Goal: Information Seeking & Learning: Learn about a topic

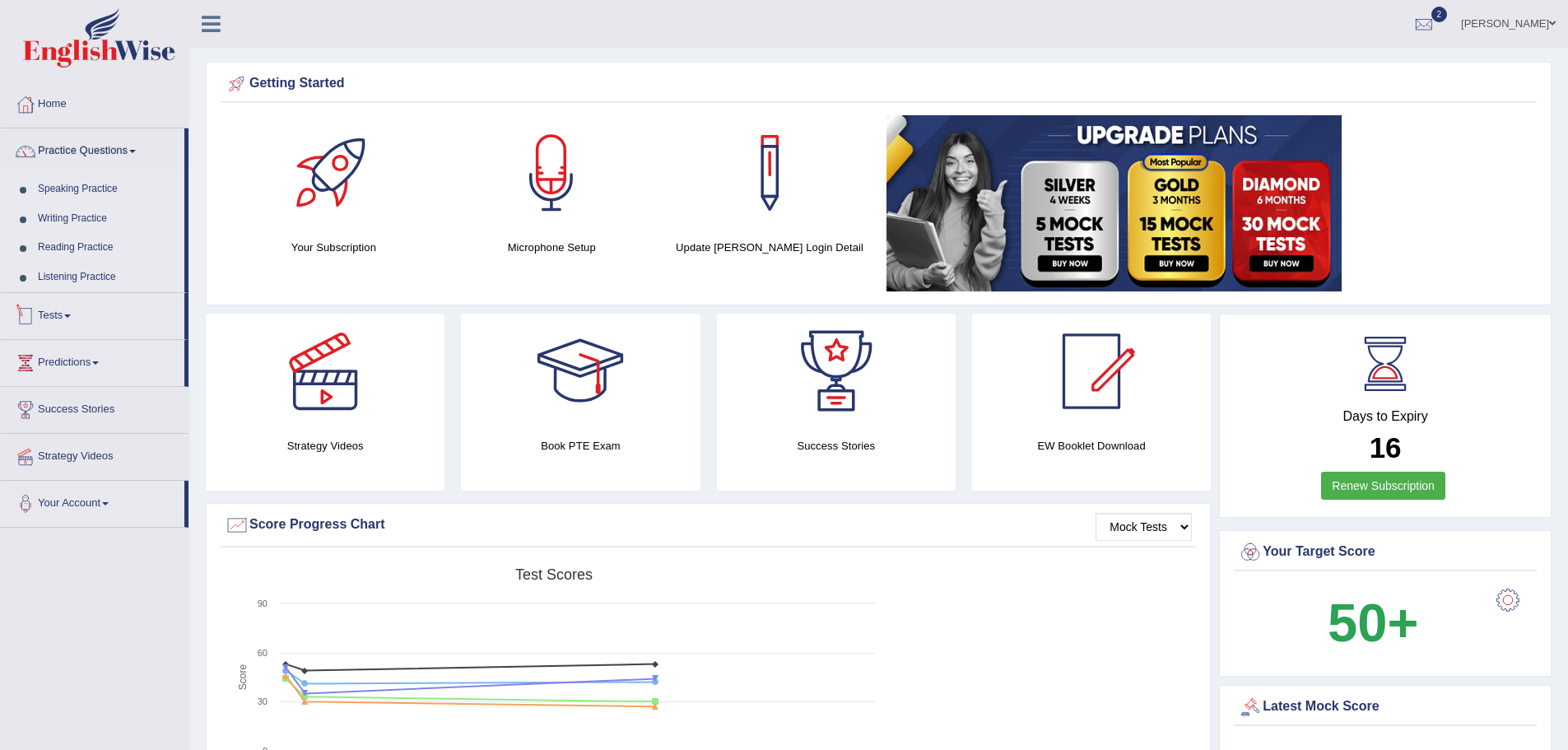
click at [69, 313] on link "Tests" at bounding box center [93, 314] width 184 height 41
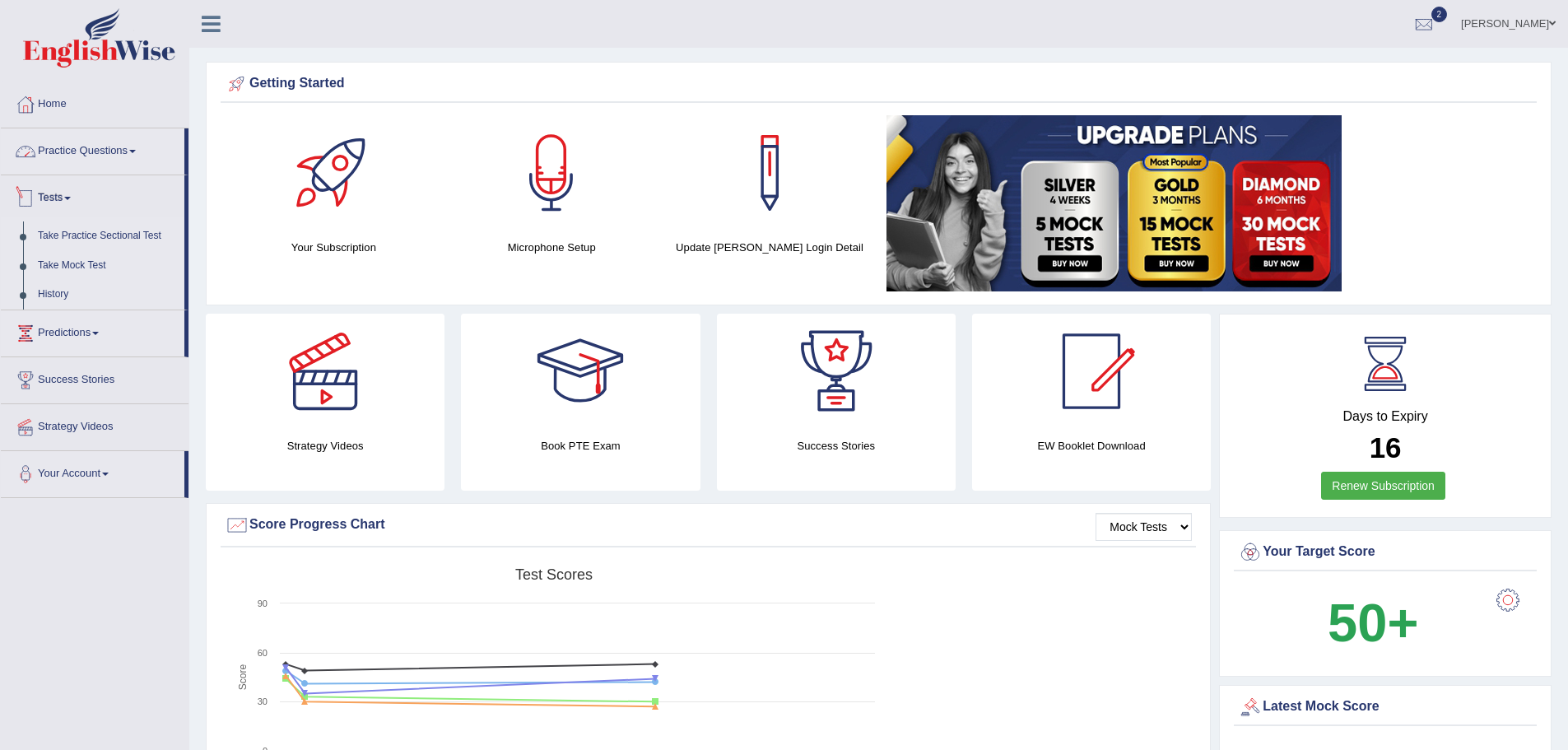
click at [139, 149] on link "Practice Questions" at bounding box center [93, 149] width 184 height 41
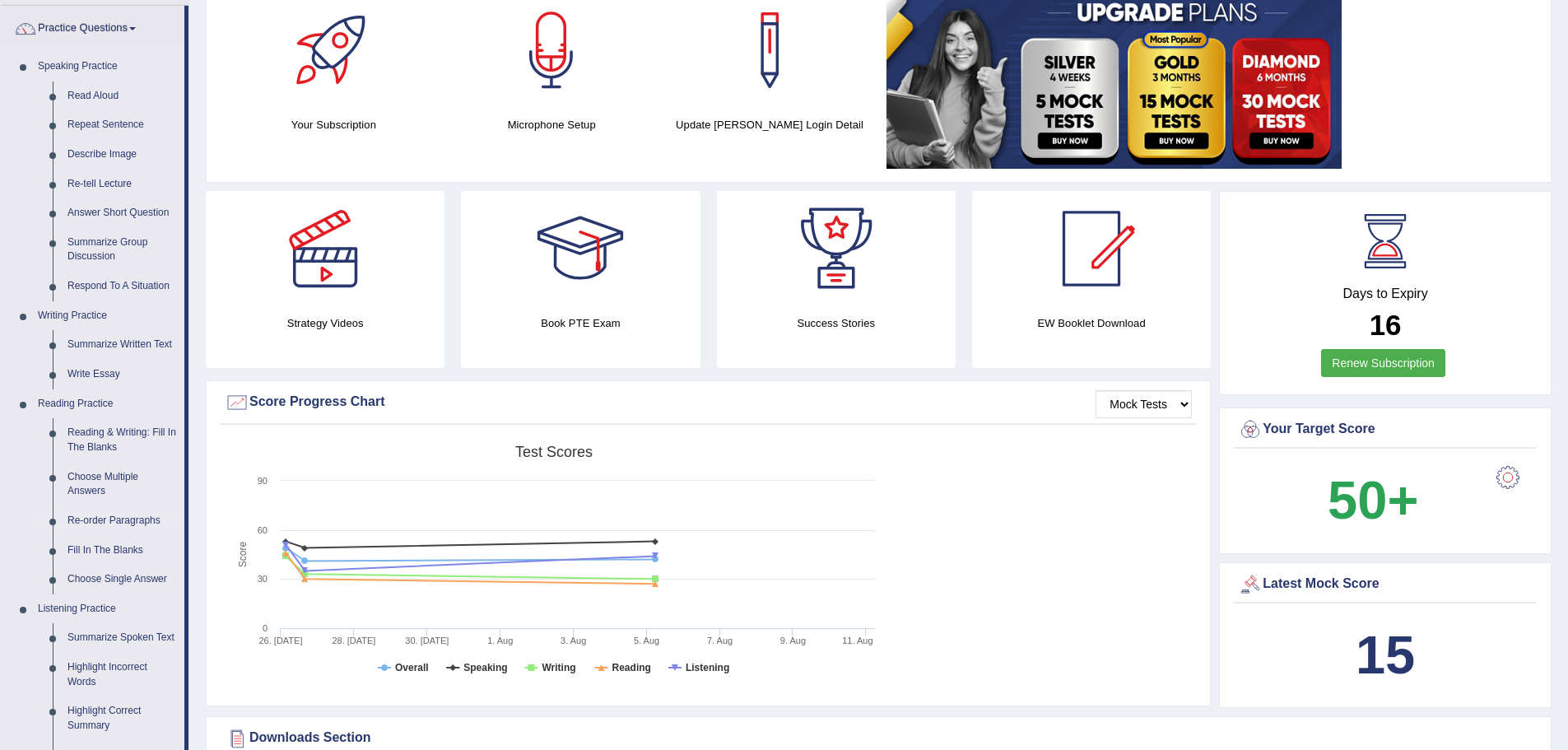
scroll to position [82, 0]
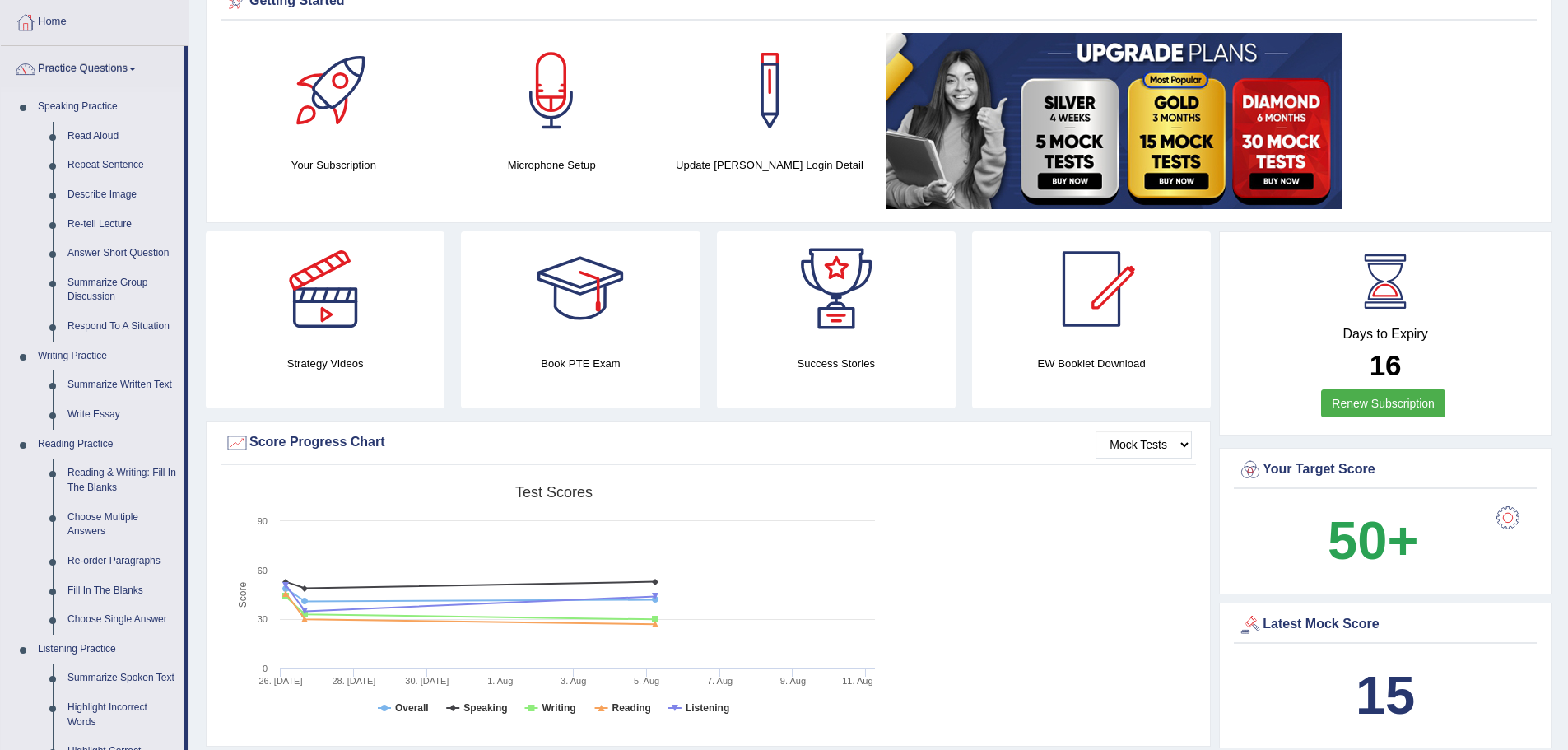
click at [109, 387] on link "Summarize Written Text" at bounding box center [122, 385] width 124 height 30
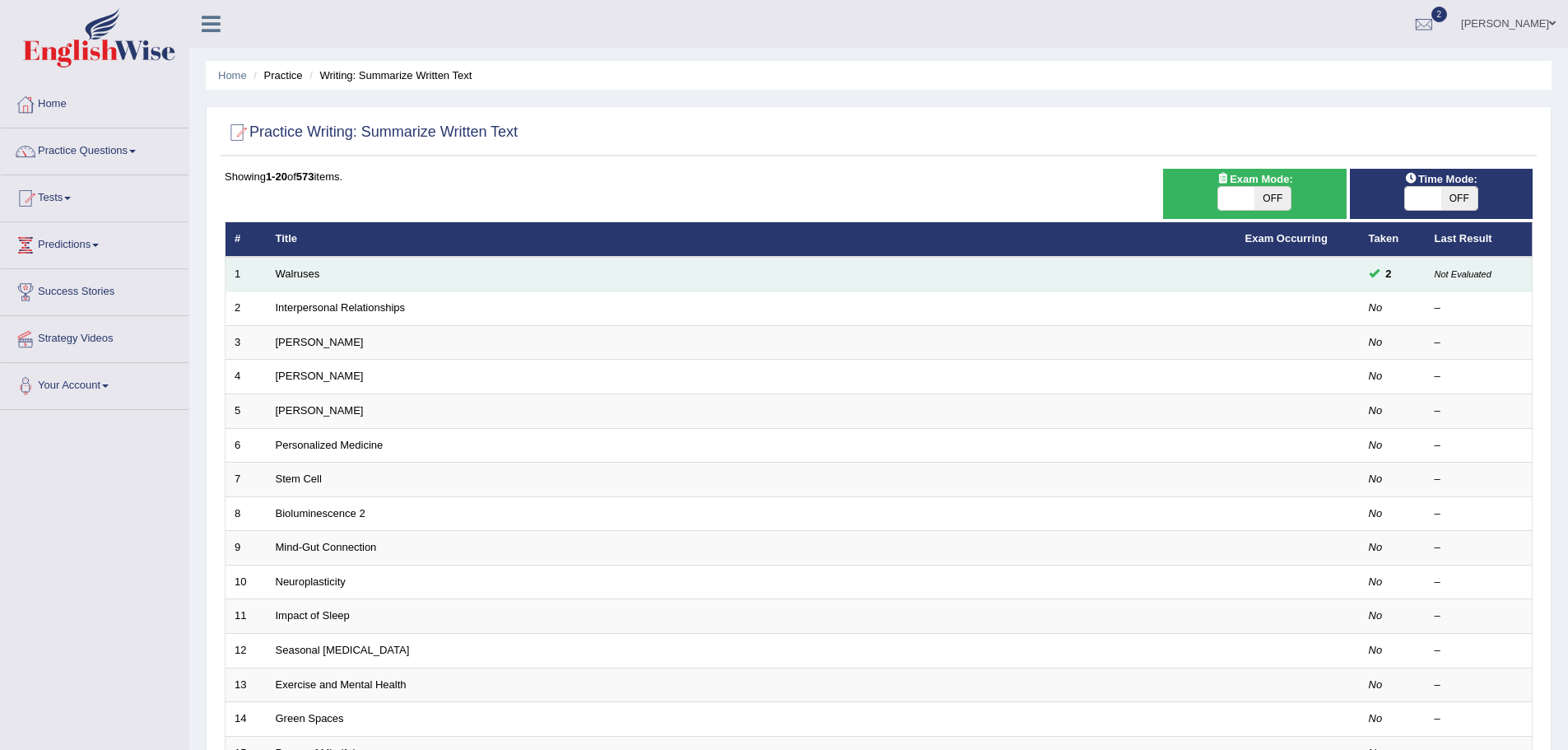
click at [1373, 269] on span at bounding box center [1374, 273] width 11 height 11
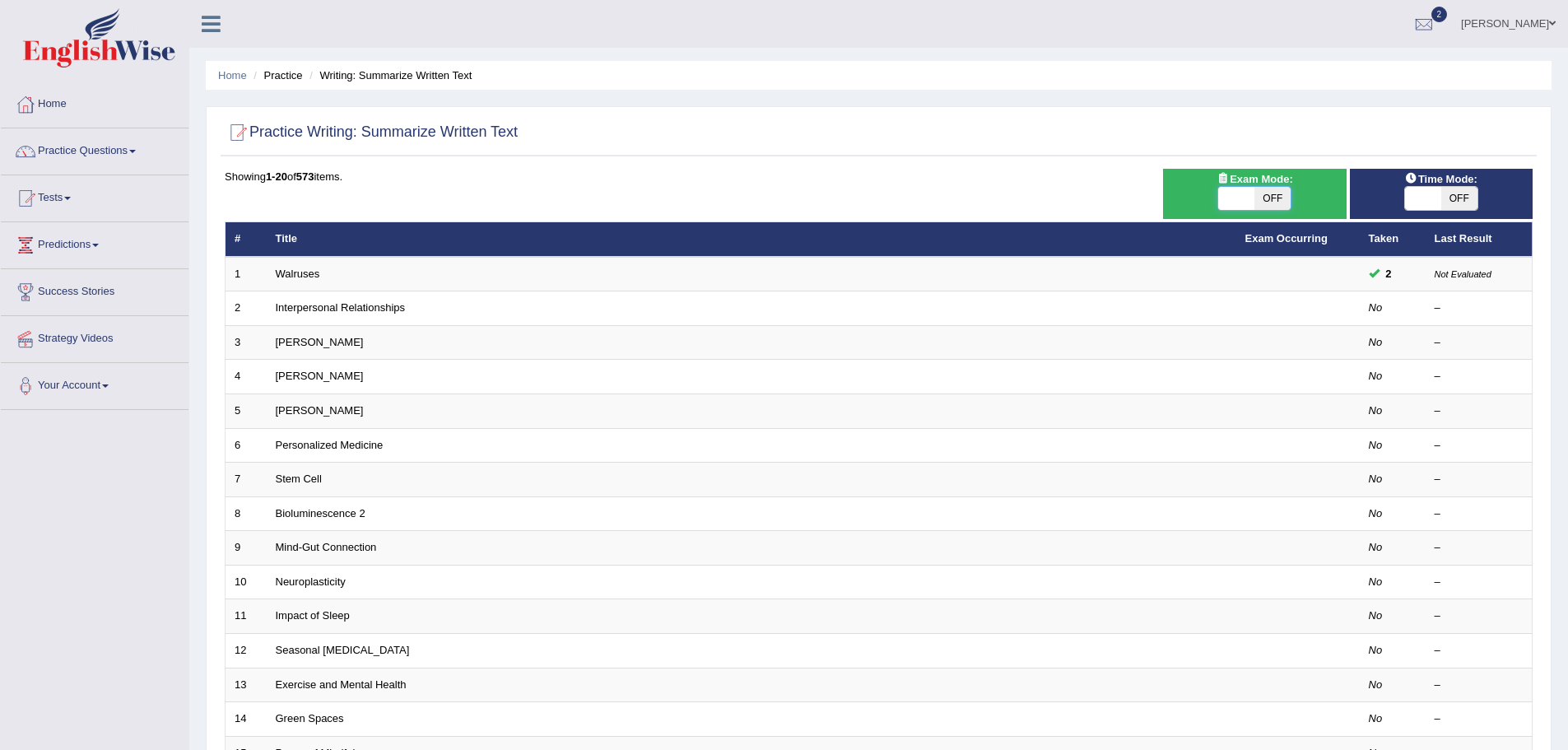
click at [1247, 196] on span at bounding box center [1237, 198] width 37 height 23
checkbox input "true"
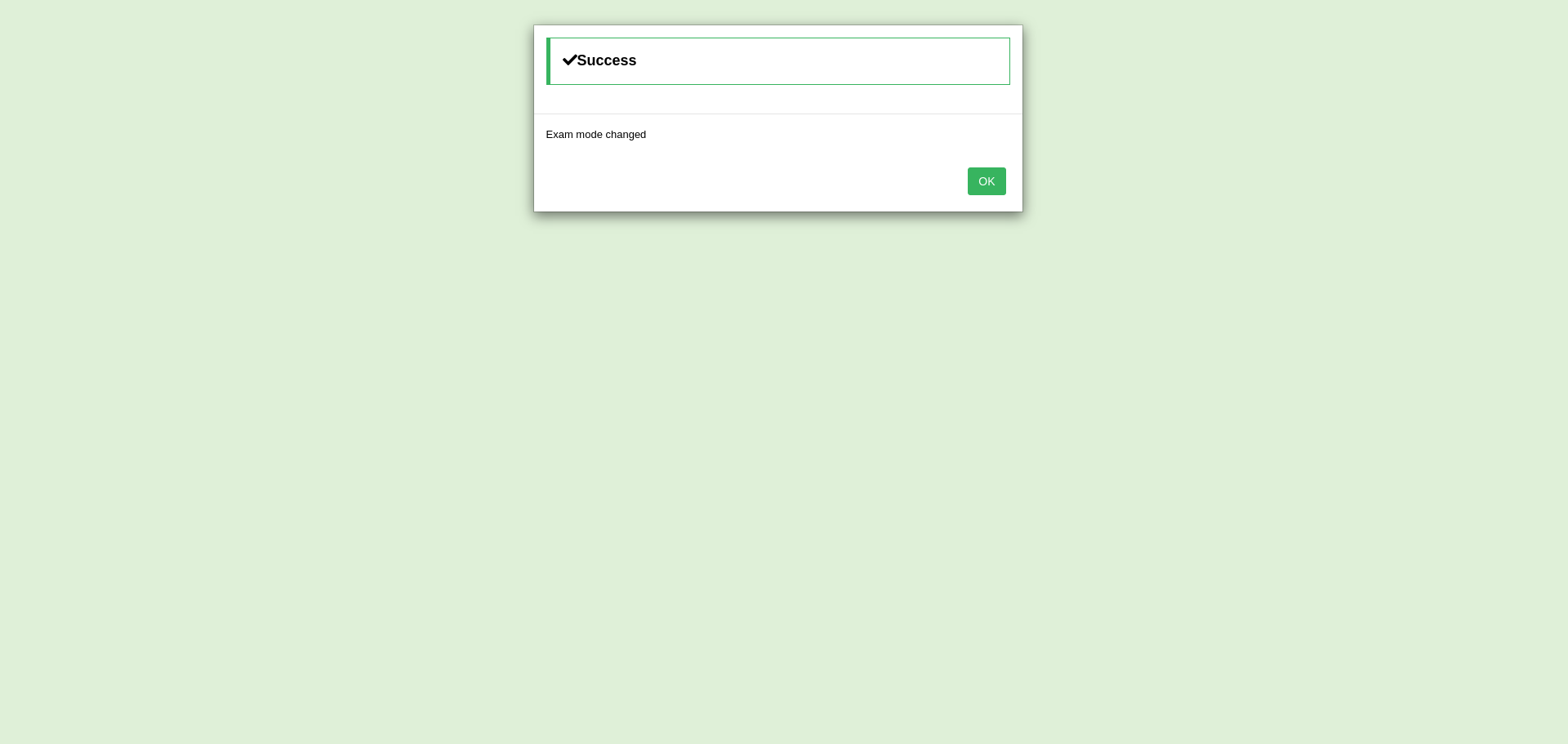
click at [978, 183] on button "OK" at bounding box center [986, 181] width 38 height 28
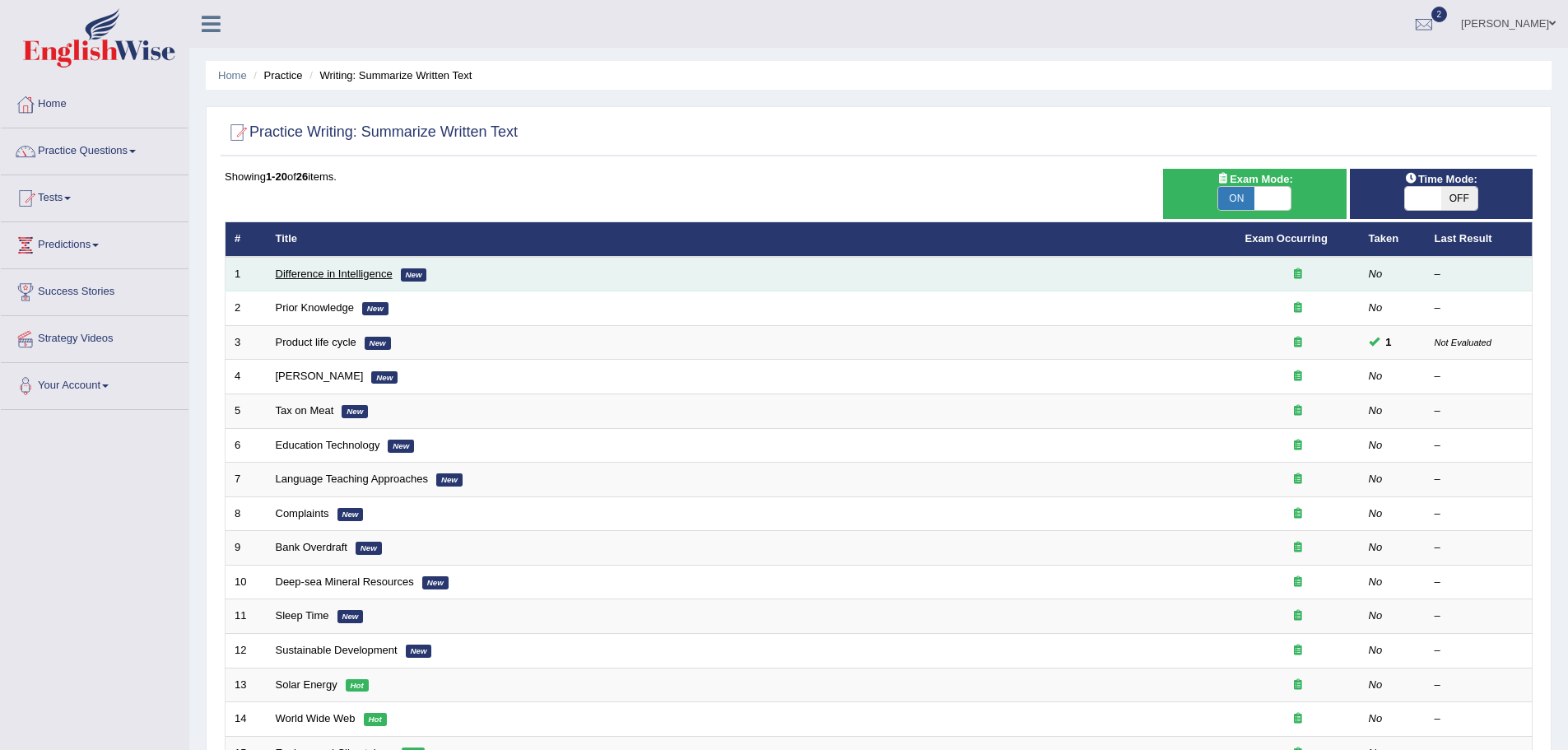
click at [319, 276] on link "Difference in Intelligence" at bounding box center [334, 274] width 117 height 13
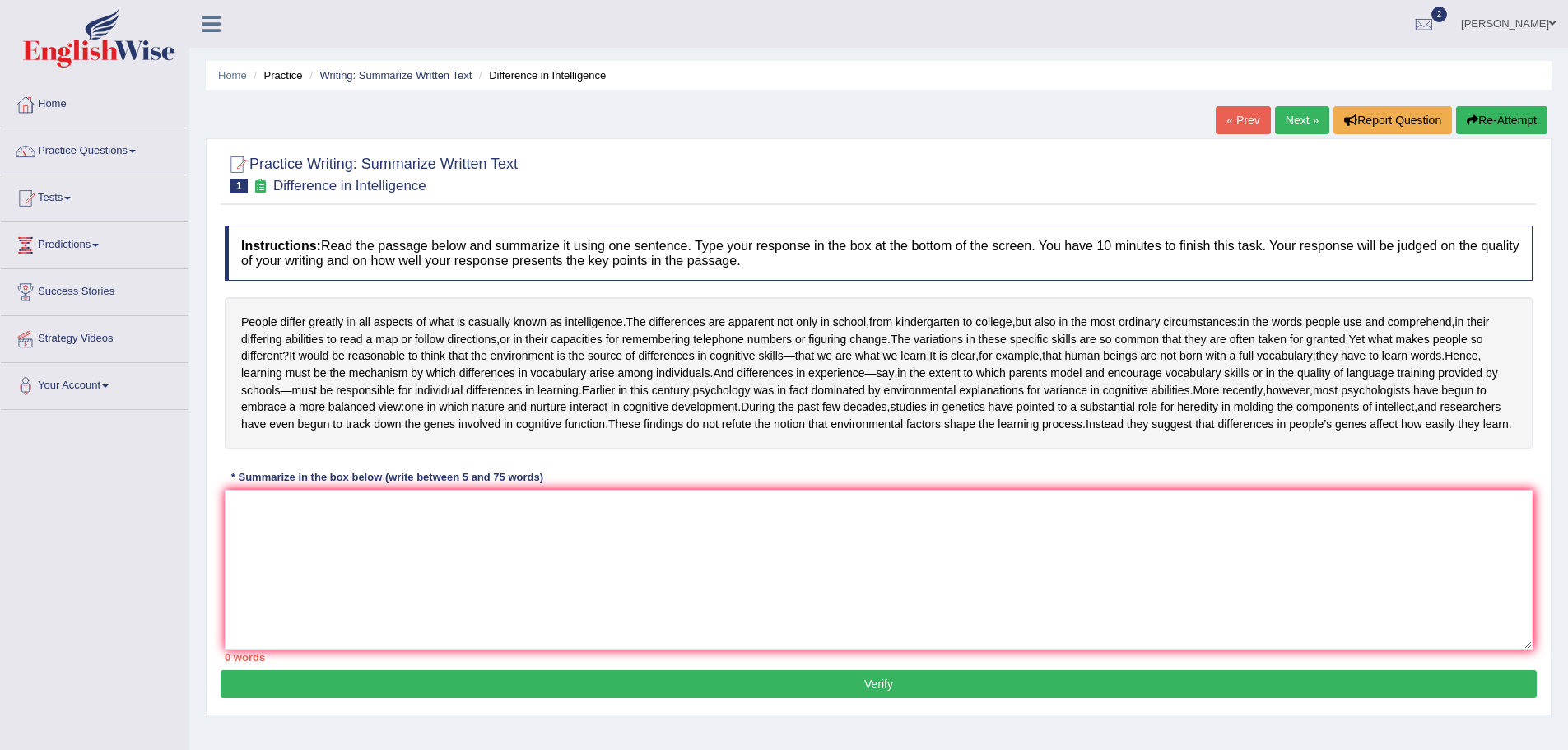
drag, startPoint x: 240, startPoint y: 321, endPoint x: 354, endPoint y: 330, distance: 114.4
click at [354, 330] on div "People differ greatly in all aspects of what is casually known as intelligence …" at bounding box center [878, 373] width 1308 height 151
click at [264, 567] on textarea at bounding box center [878, 570] width 1308 height 160
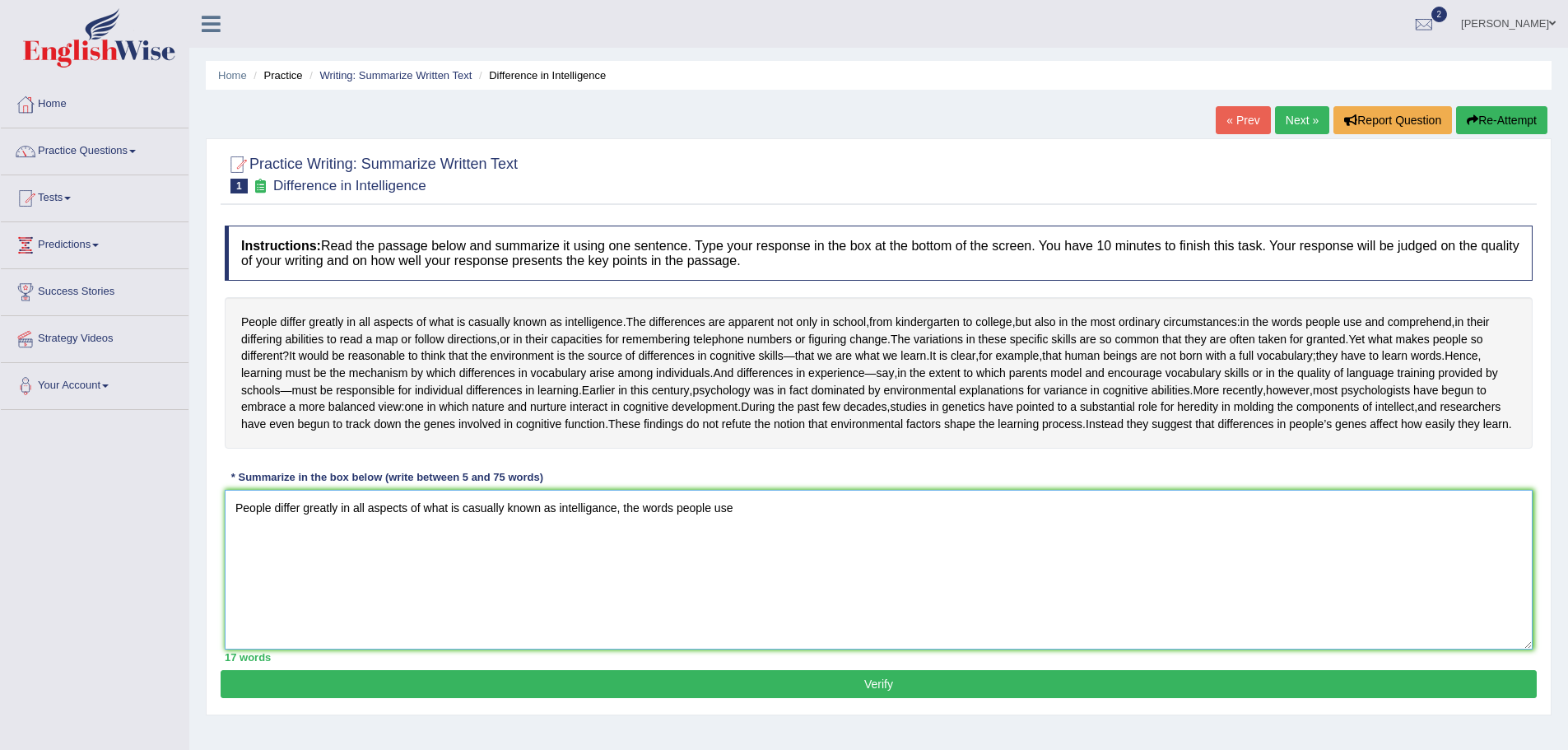
click at [618, 578] on textarea "People differ greatly in all aspects of what is casually known as intelligance,…" at bounding box center [878, 570] width 1308 height 160
click at [765, 577] on textarea "People differ greatly in all aspects of what is casually known as intelligance …" at bounding box center [878, 570] width 1308 height 160
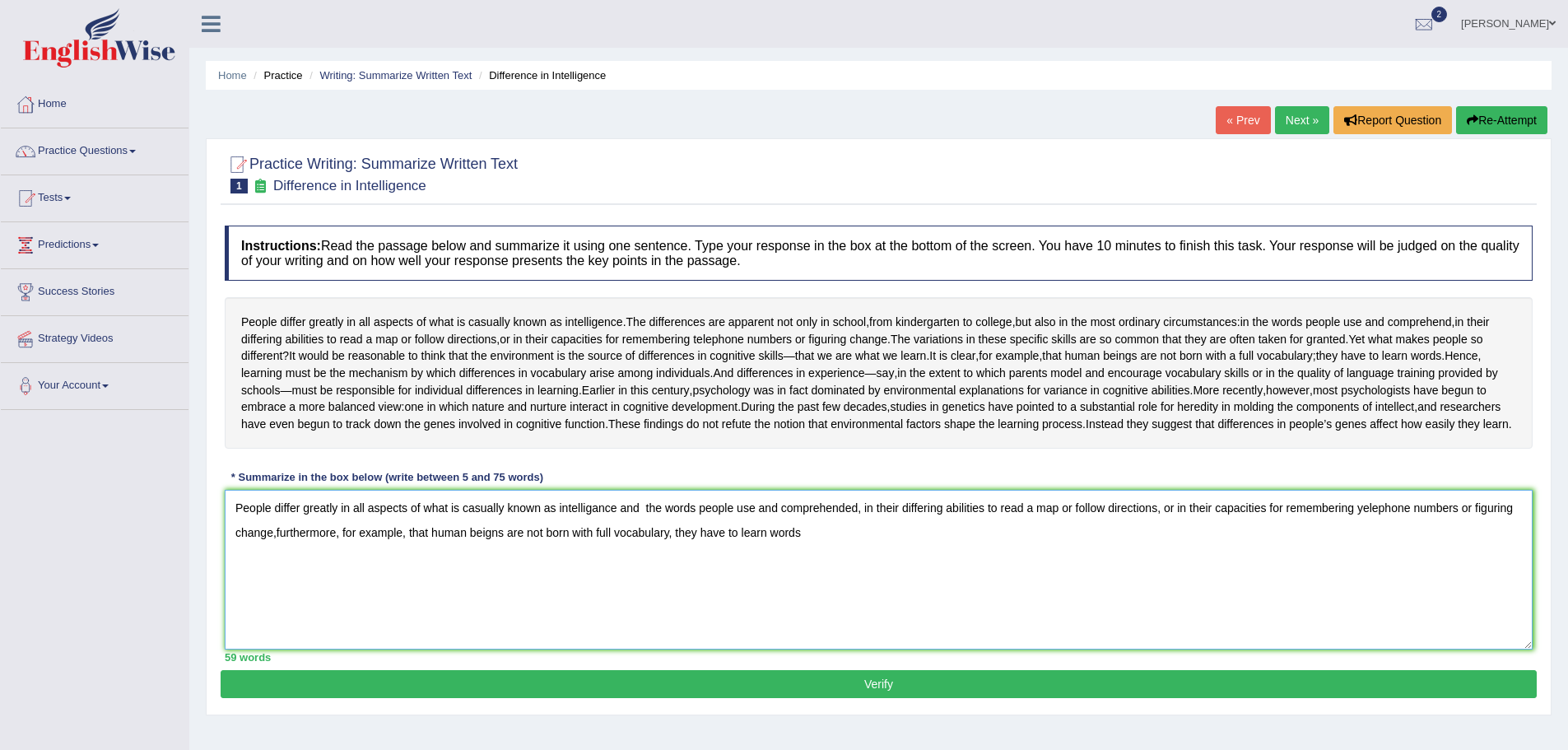
drag, startPoint x: 1371, startPoint y: 576, endPoint x: 1360, endPoint y: 577, distance: 11.0
click at [1358, 577] on textarea "People differ greatly in all aspects of what is casually known as intelligance …" at bounding box center [878, 570] width 1308 height 160
click at [802, 604] on textarea "People differ greatly in all aspects of what is casually known as intelligance …" at bounding box center [878, 570] width 1308 height 160
click at [850, 603] on textarea "People differ greatly in all aspects of what is casually known as intelligance …" at bounding box center [878, 570] width 1308 height 160
click at [1124, 600] on textarea "People differ greatly in all aspects of what is casually known as intelligance …" at bounding box center [878, 570] width 1308 height 160
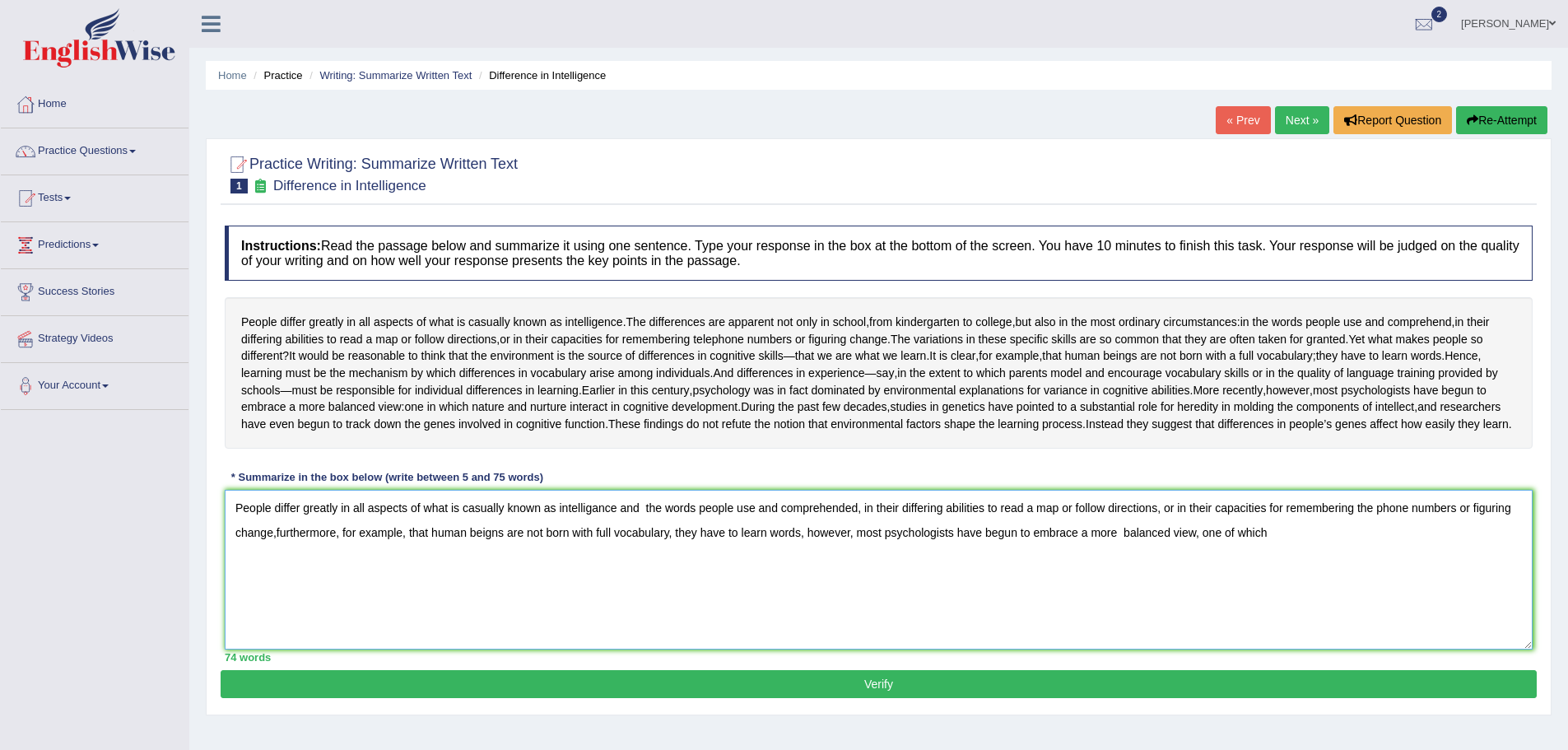
click at [1201, 602] on textarea "People differ greatly in all aspects of what is casually known as intelligance …" at bounding box center [878, 570] width 1308 height 160
click at [1277, 604] on textarea "People differ greatly in all aspects of what is casually known as intelligance …" at bounding box center [878, 570] width 1308 height 160
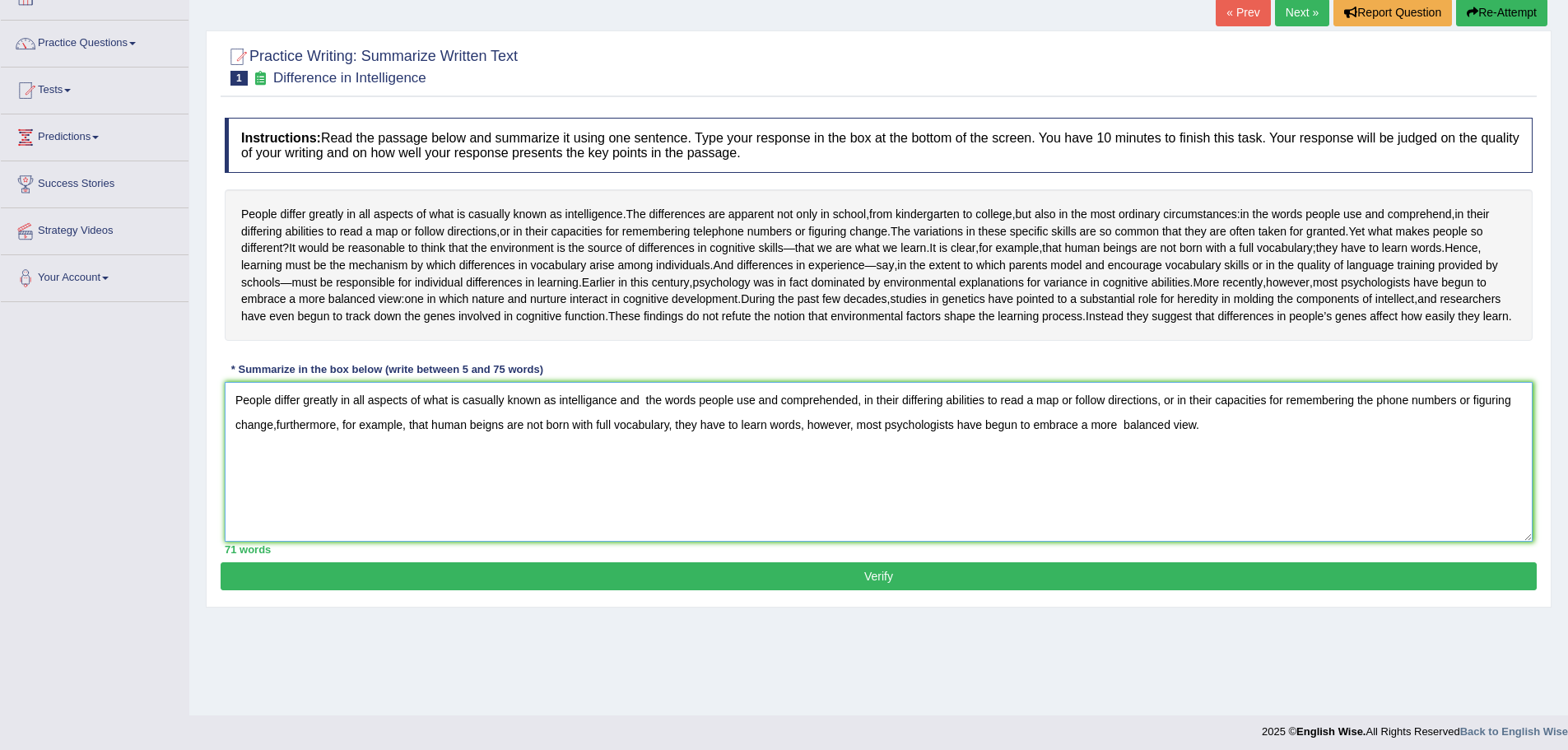
scroll to position [115, 0]
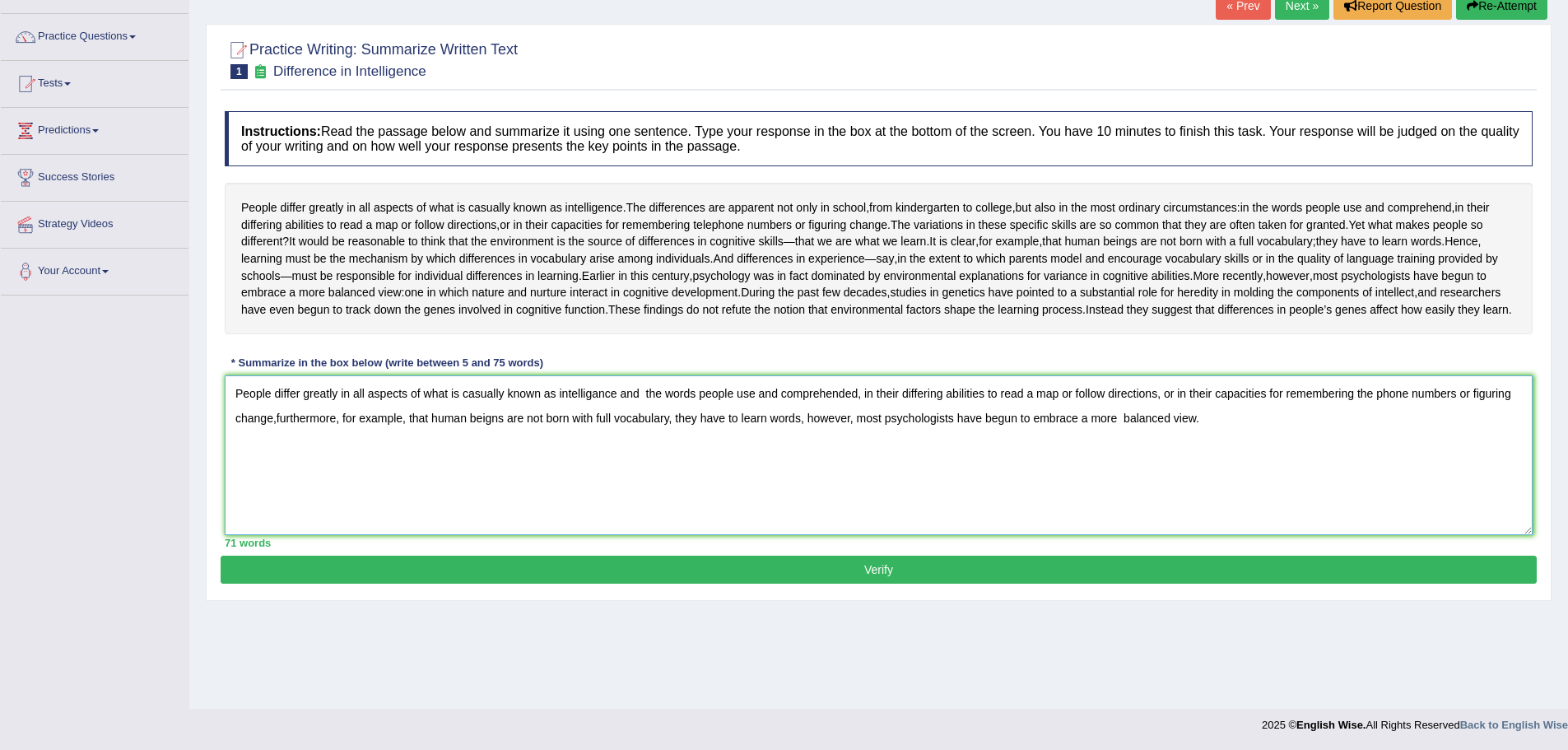
type textarea "People differ greatly in all aspects of what is casually known as intelligance …"
click at [968, 584] on button "Verify" at bounding box center [879, 570] width 1316 height 28
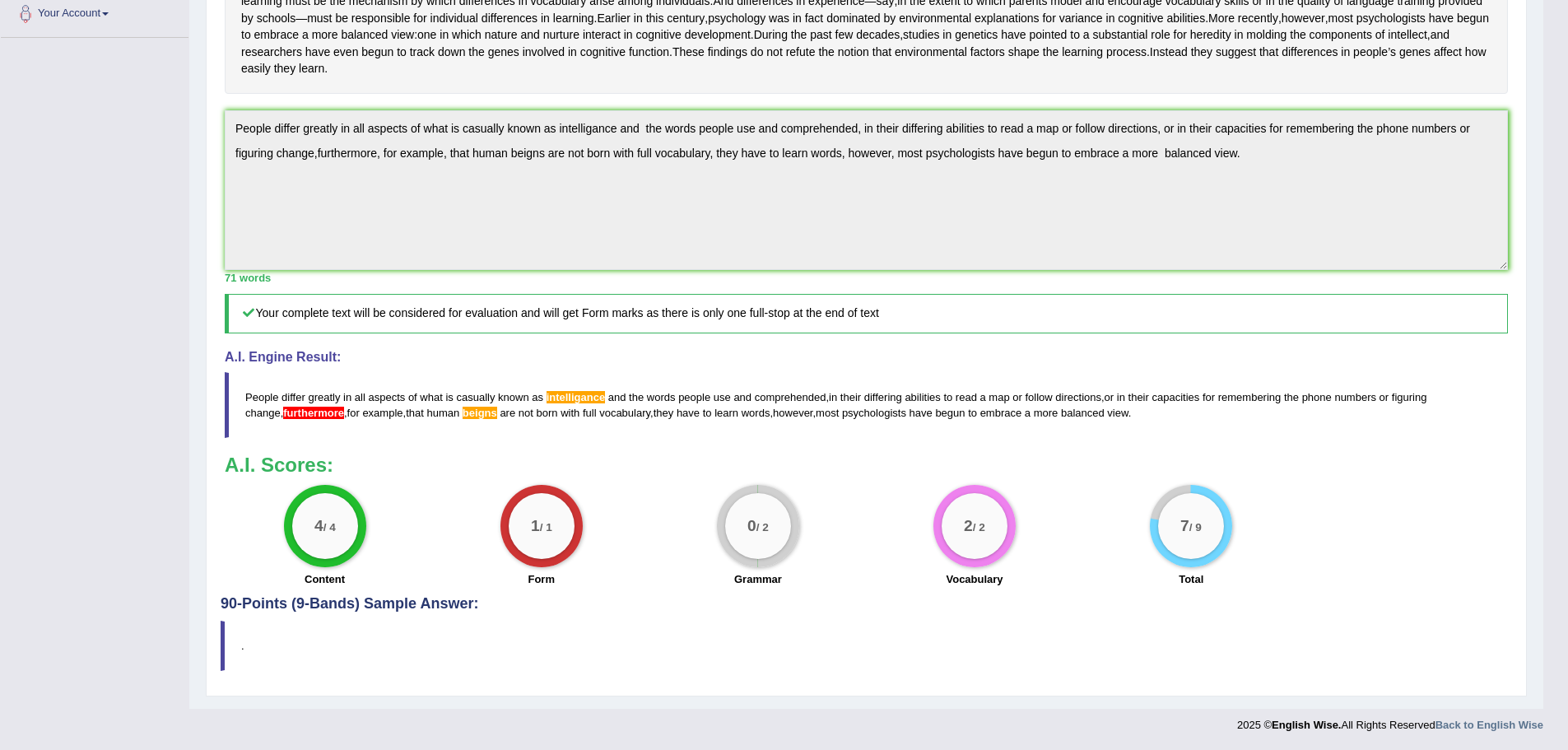
scroll to position [423, 0]
click at [326, 418] on span "furthermore" at bounding box center [314, 413] width 61 height 13
click at [327, 414] on span "furthermore" at bounding box center [314, 413] width 61 height 13
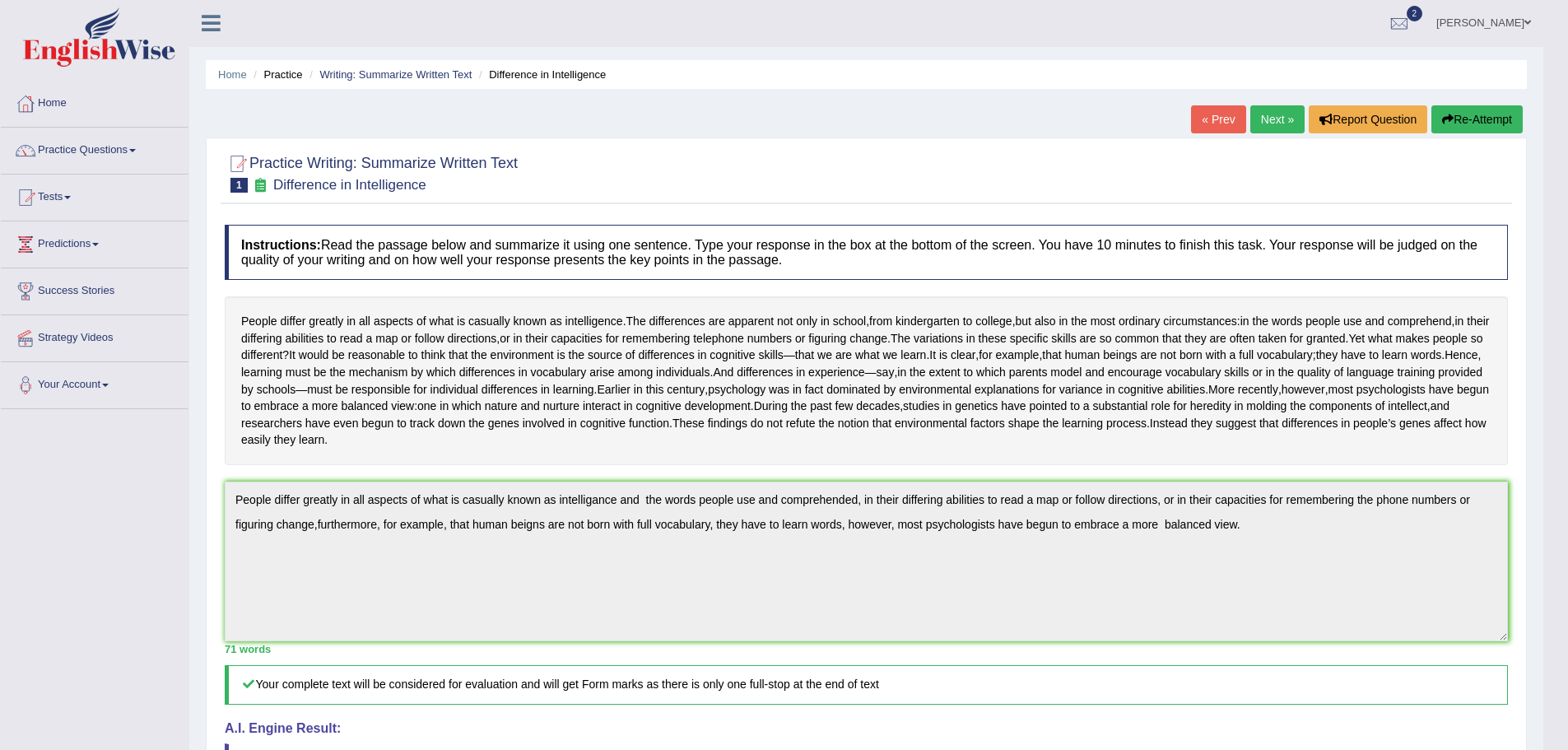
scroll to position [0, 0]
click at [1276, 122] on link "Next »" at bounding box center [1277, 120] width 54 height 28
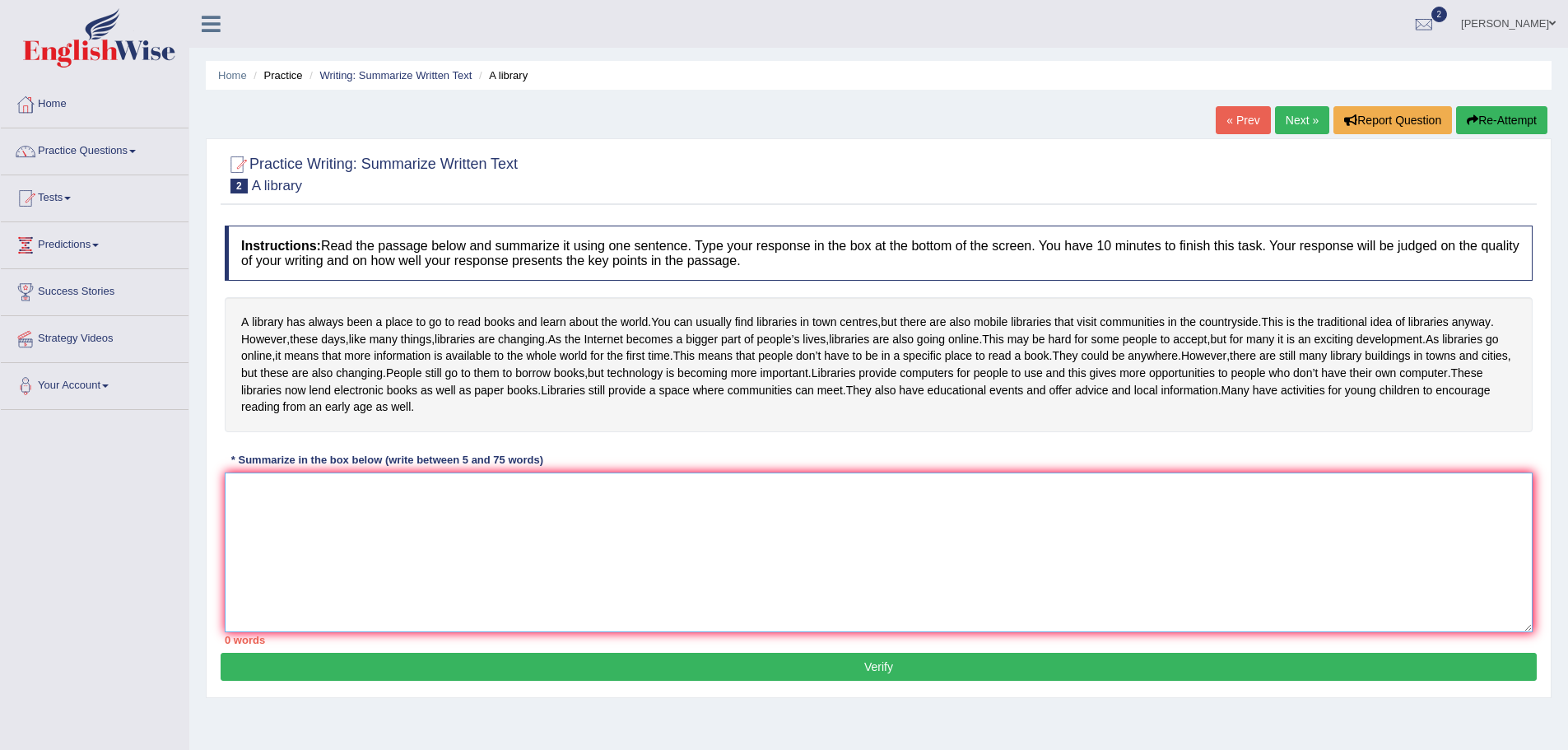
click at [293, 524] on textarea at bounding box center [878, 553] width 1308 height 160
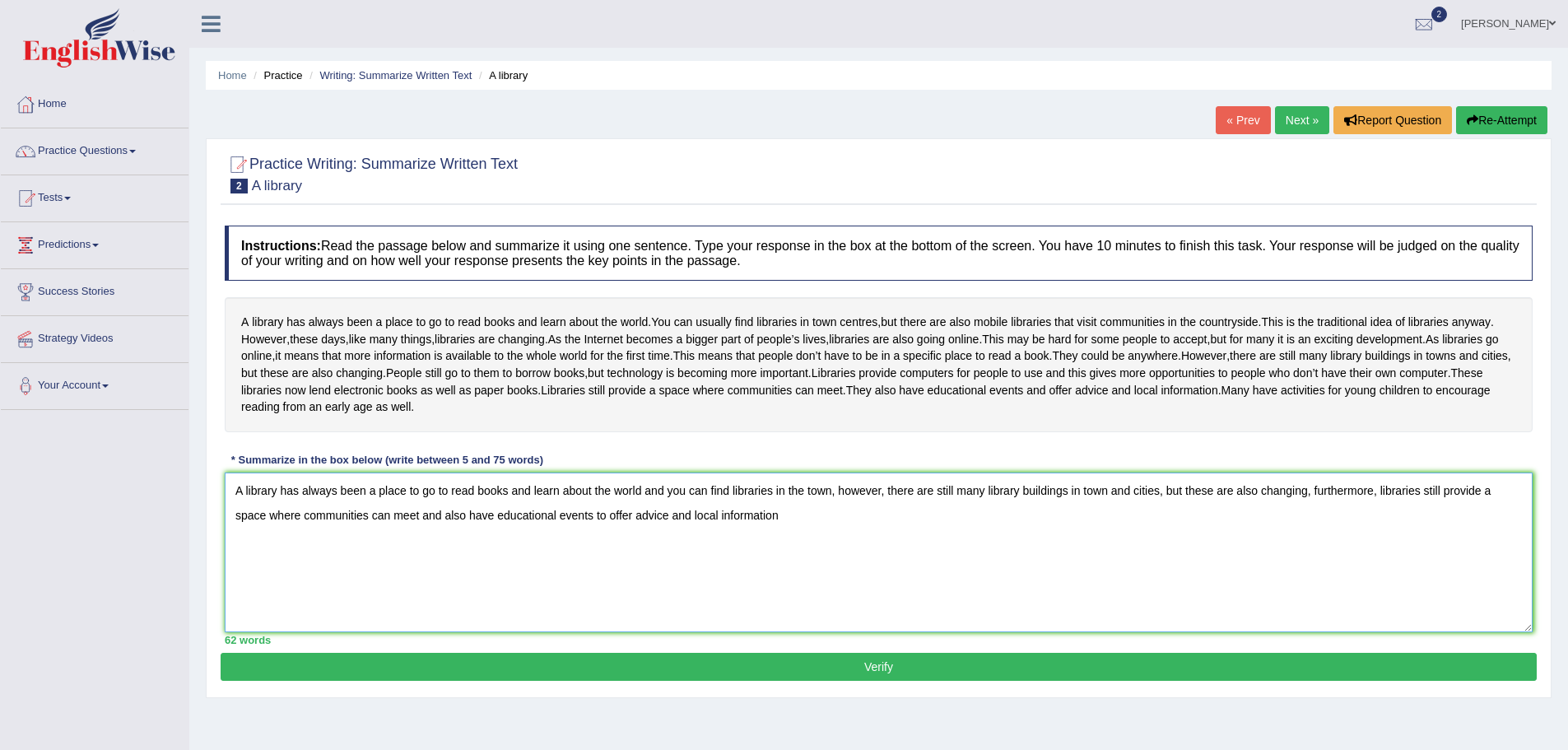
drag, startPoint x: 692, startPoint y: 548, endPoint x: 669, endPoint y: 552, distance: 23.3
click at [669, 552] on textarea "A library has always been a place to go to read books and learn about the world…" at bounding box center [878, 553] width 1308 height 160
click at [762, 549] on textarea "A library has always been a place to go to read books and learn about the world…" at bounding box center [878, 553] width 1308 height 160
type textarea "A library has always been a place to go to read books and learn about the world…"
click at [802, 681] on button "Verify" at bounding box center [879, 667] width 1316 height 28
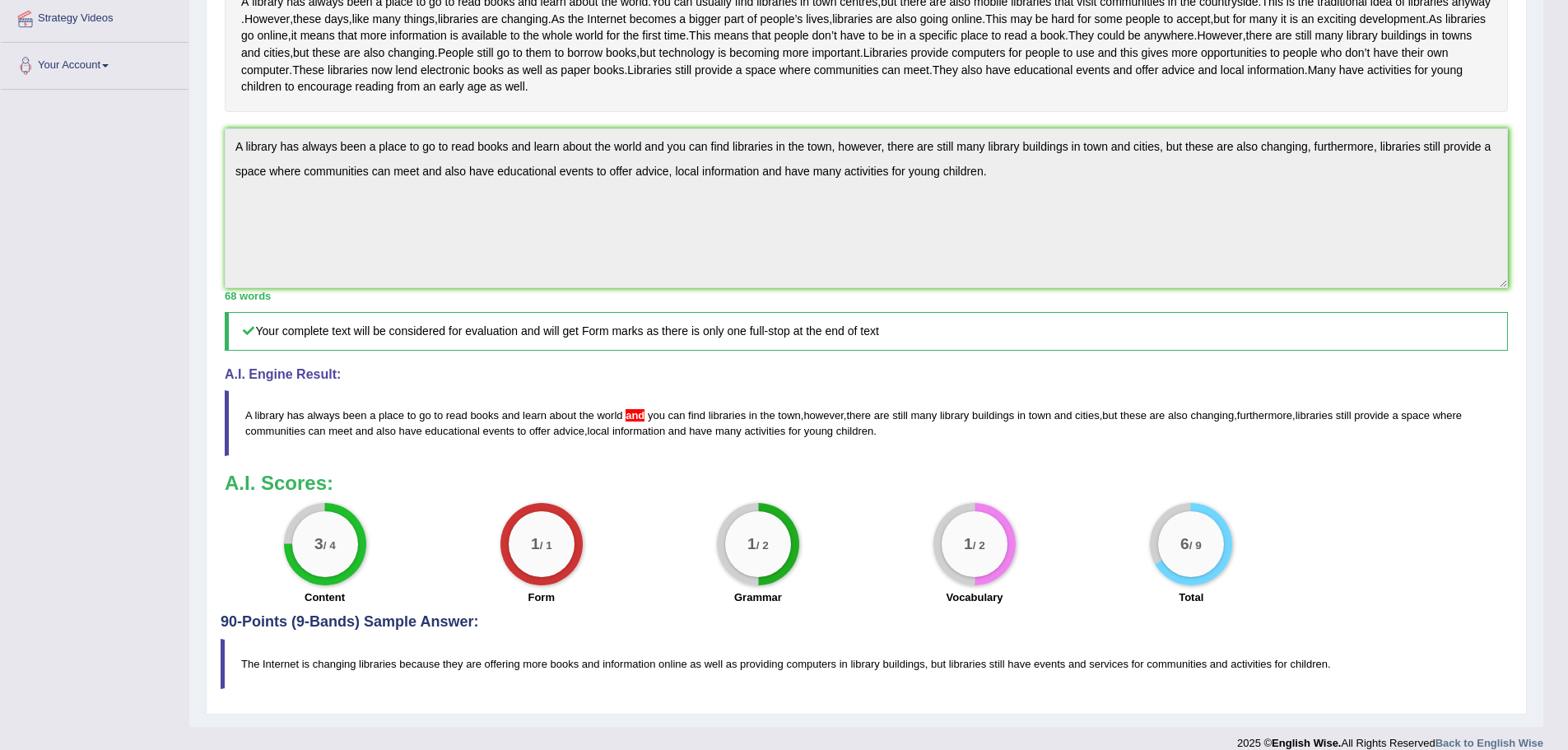
scroll to position [329, 0]
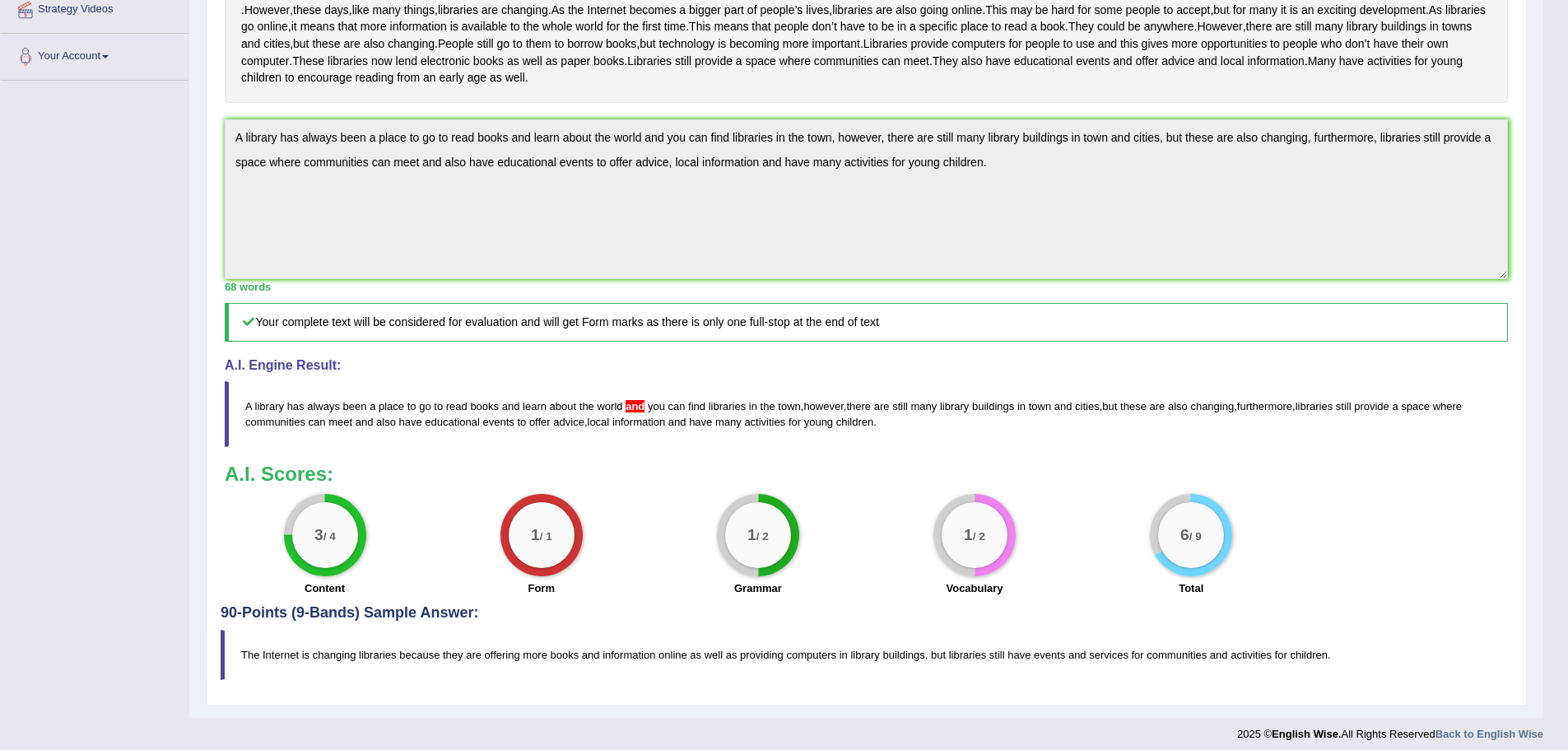
click at [623, 412] on span at bounding box center [625, 406] width 3 height 13
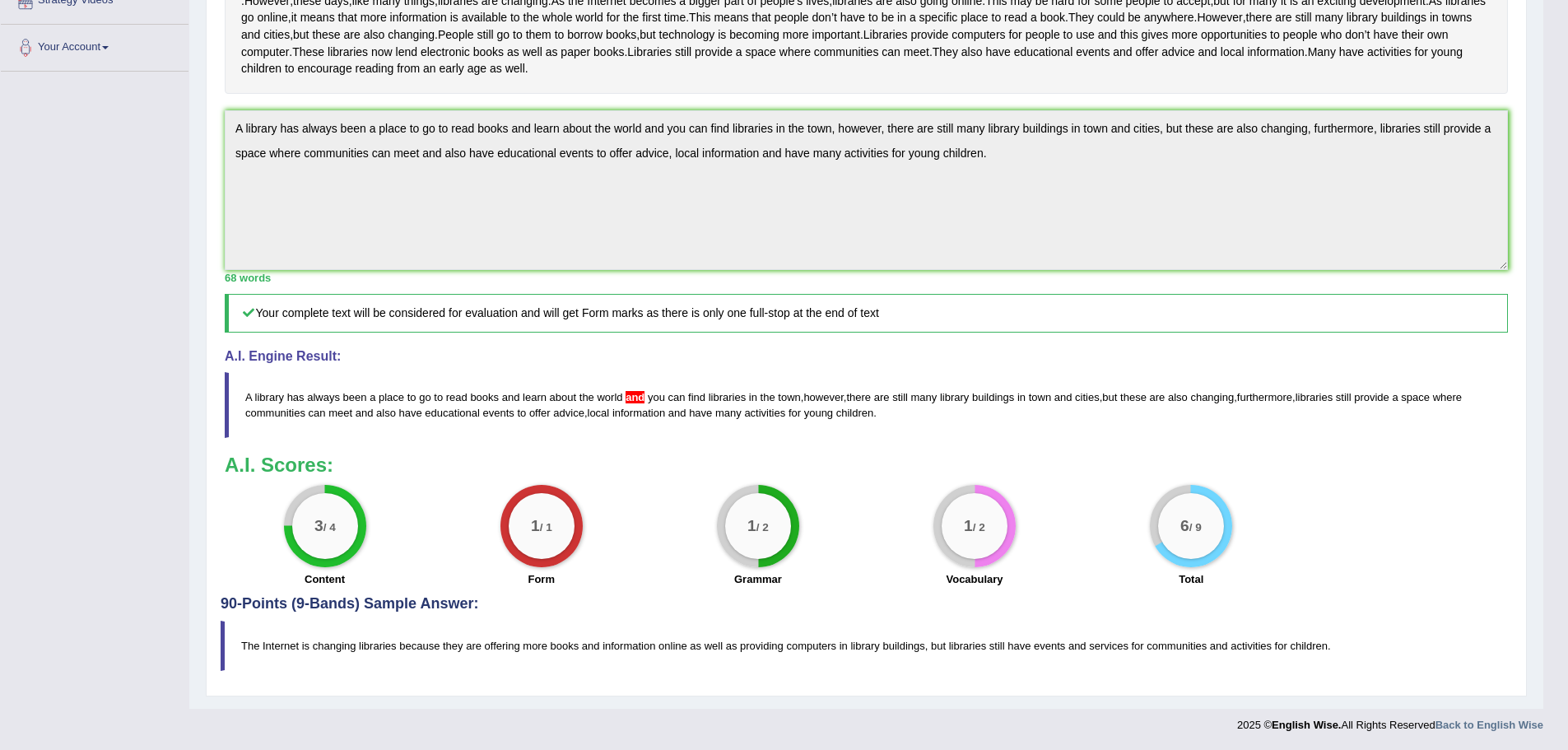
scroll to position [372, 0]
drag, startPoint x: 1328, startPoint y: 645, endPoint x: 374, endPoint y: 643, distance: 954.0
click at [374, 643] on blockquote "The Internet is changing libraries because they are offering more books and inf…" at bounding box center [867, 645] width 1292 height 50
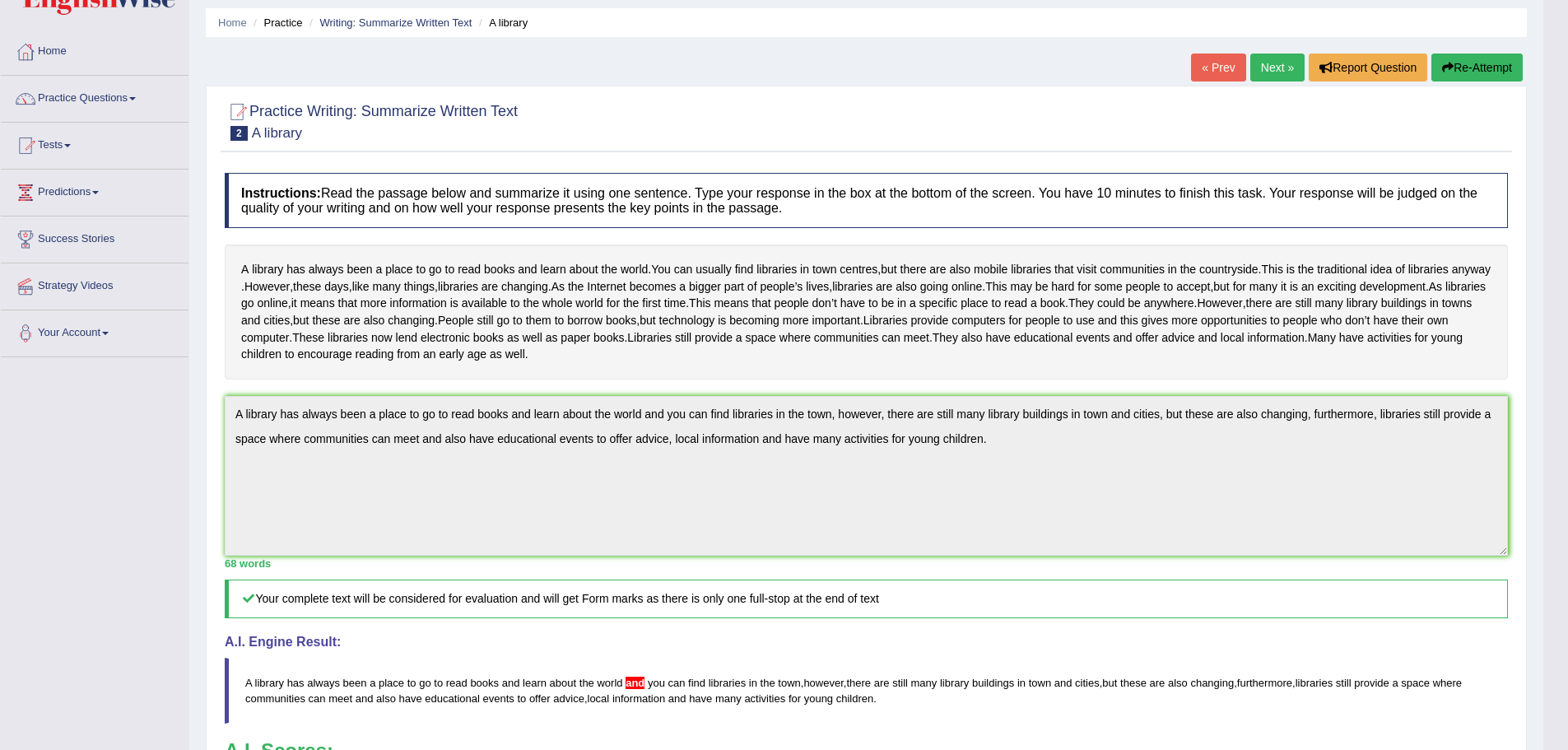
scroll to position [0, 0]
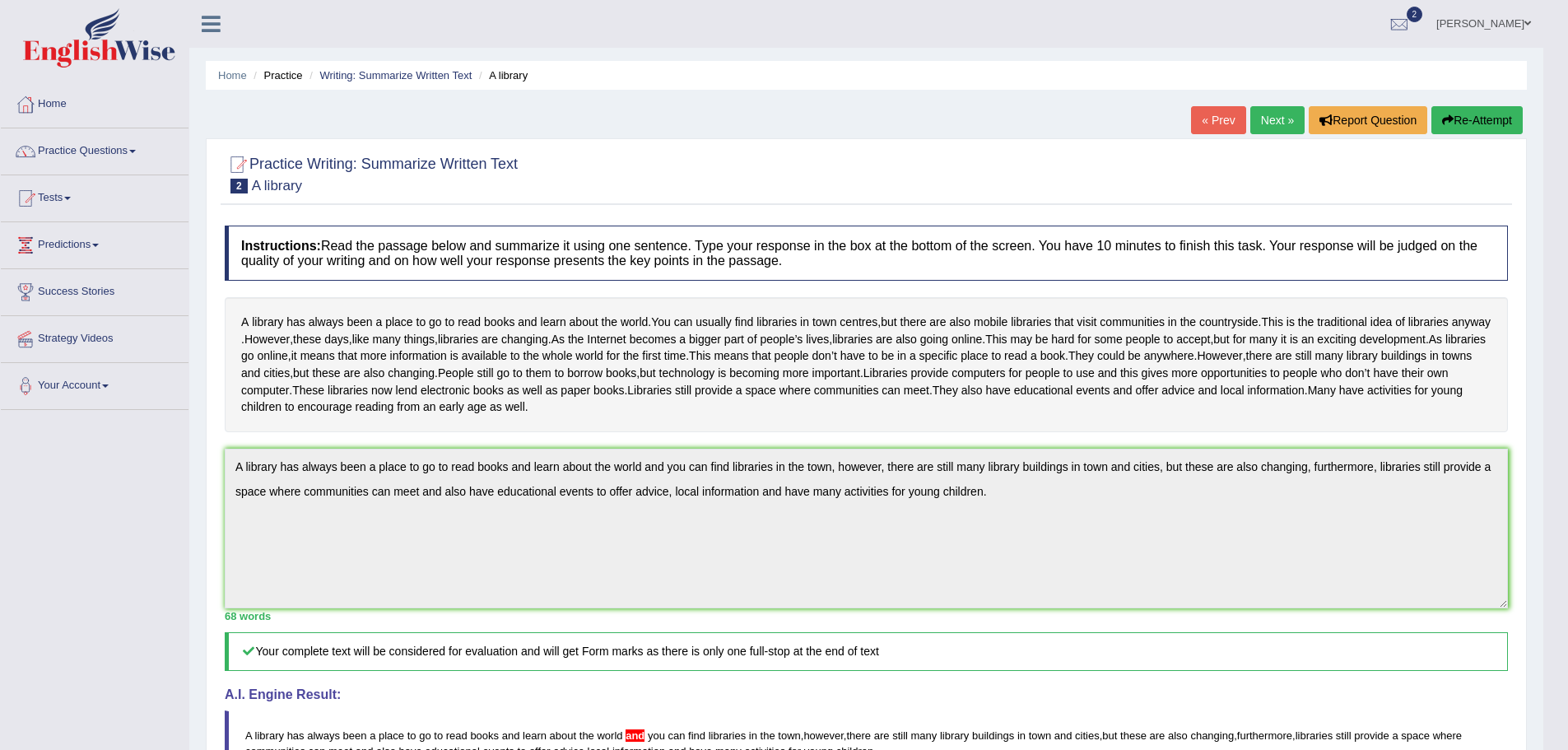
click at [1268, 121] on link "Next »" at bounding box center [1277, 120] width 54 height 28
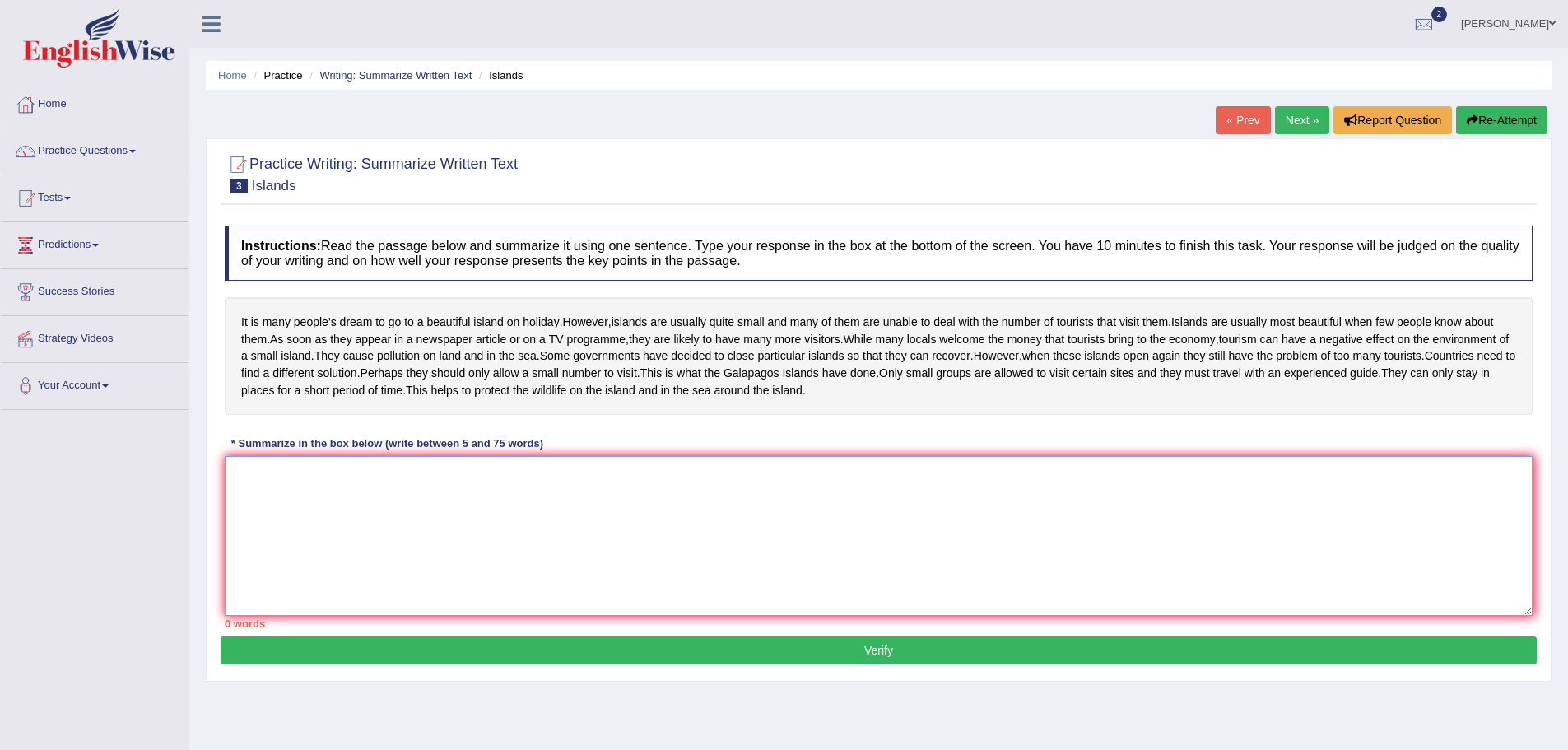
click at [258, 537] on textarea at bounding box center [878, 537] width 1308 height 160
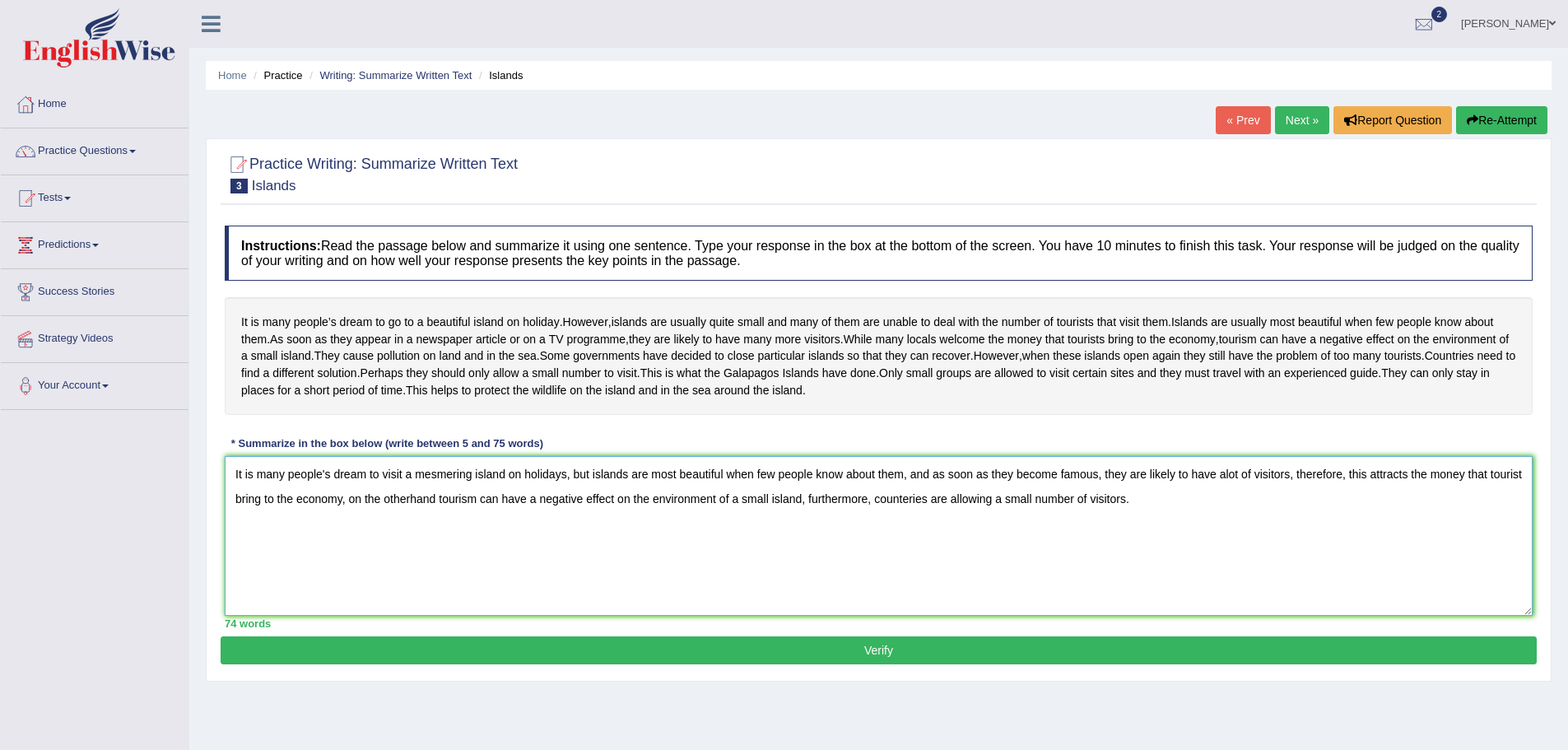
type textarea "It is many people's dream to visit a mesmering island on holidays, but islands …"
click at [876, 665] on button "Verify" at bounding box center [879, 651] width 1316 height 28
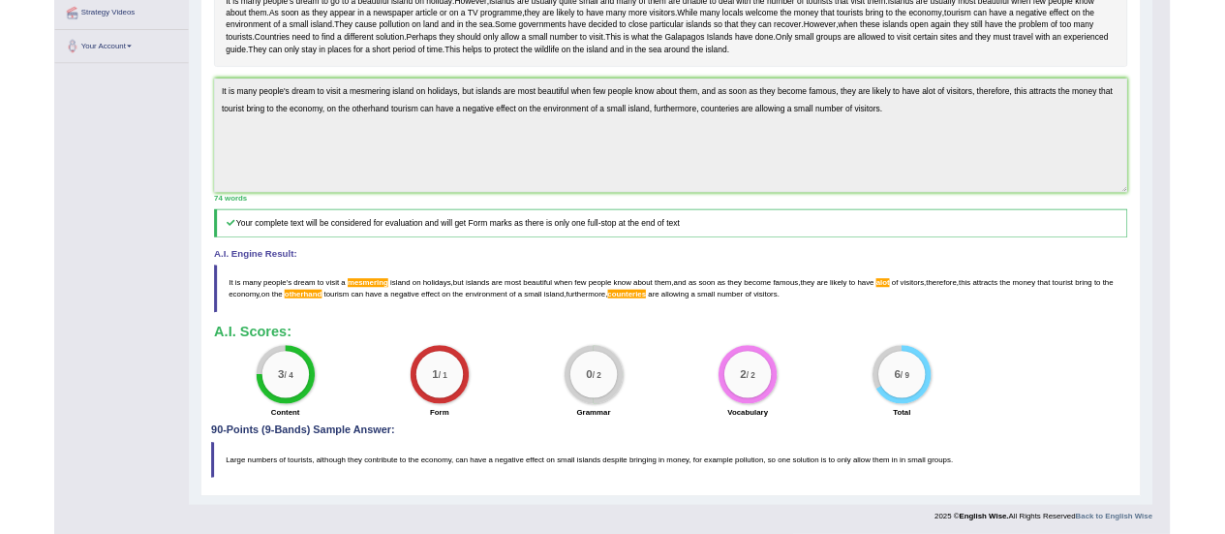
scroll to position [452, 0]
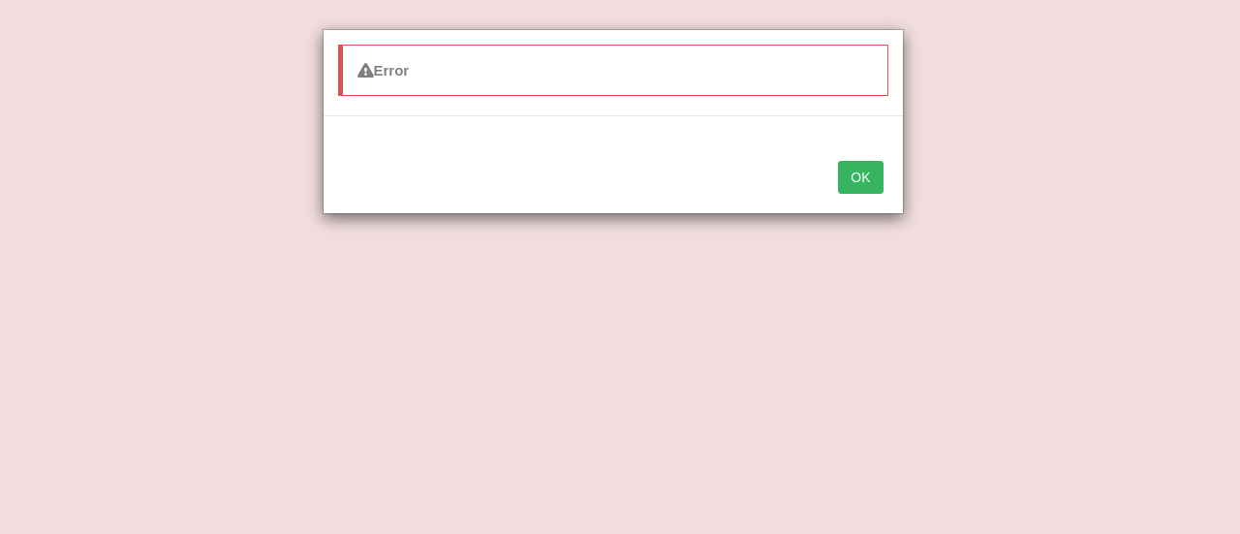
click at [856, 183] on button "OK" at bounding box center [860, 177] width 45 height 33
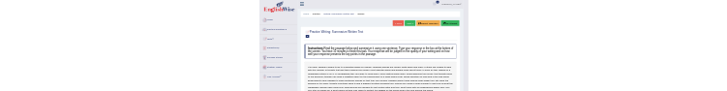
scroll to position [0, 0]
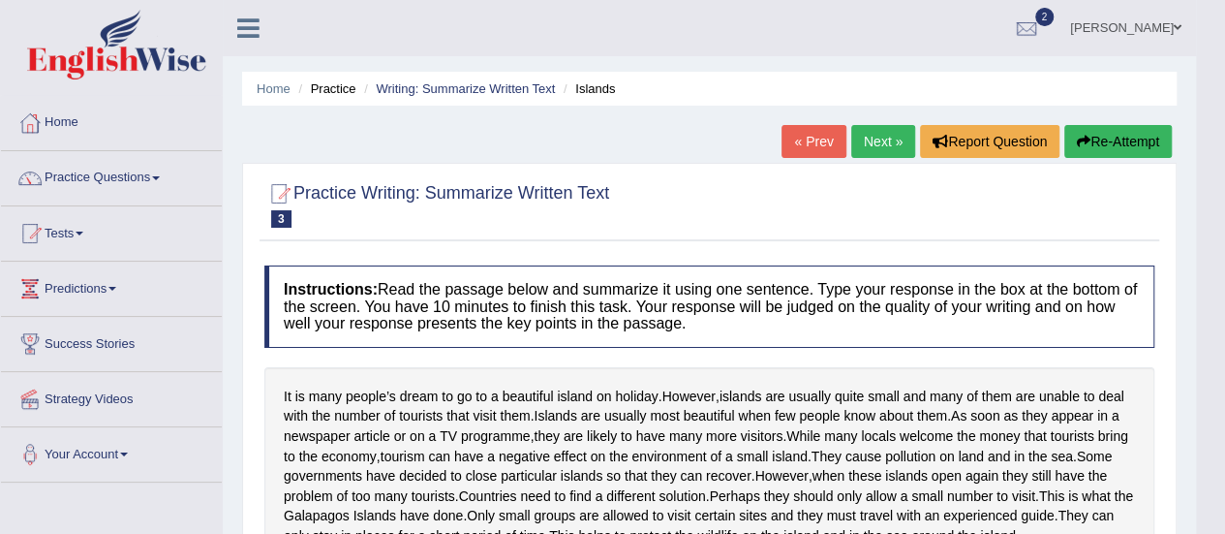
click at [873, 144] on link "Next »" at bounding box center [883, 141] width 64 height 33
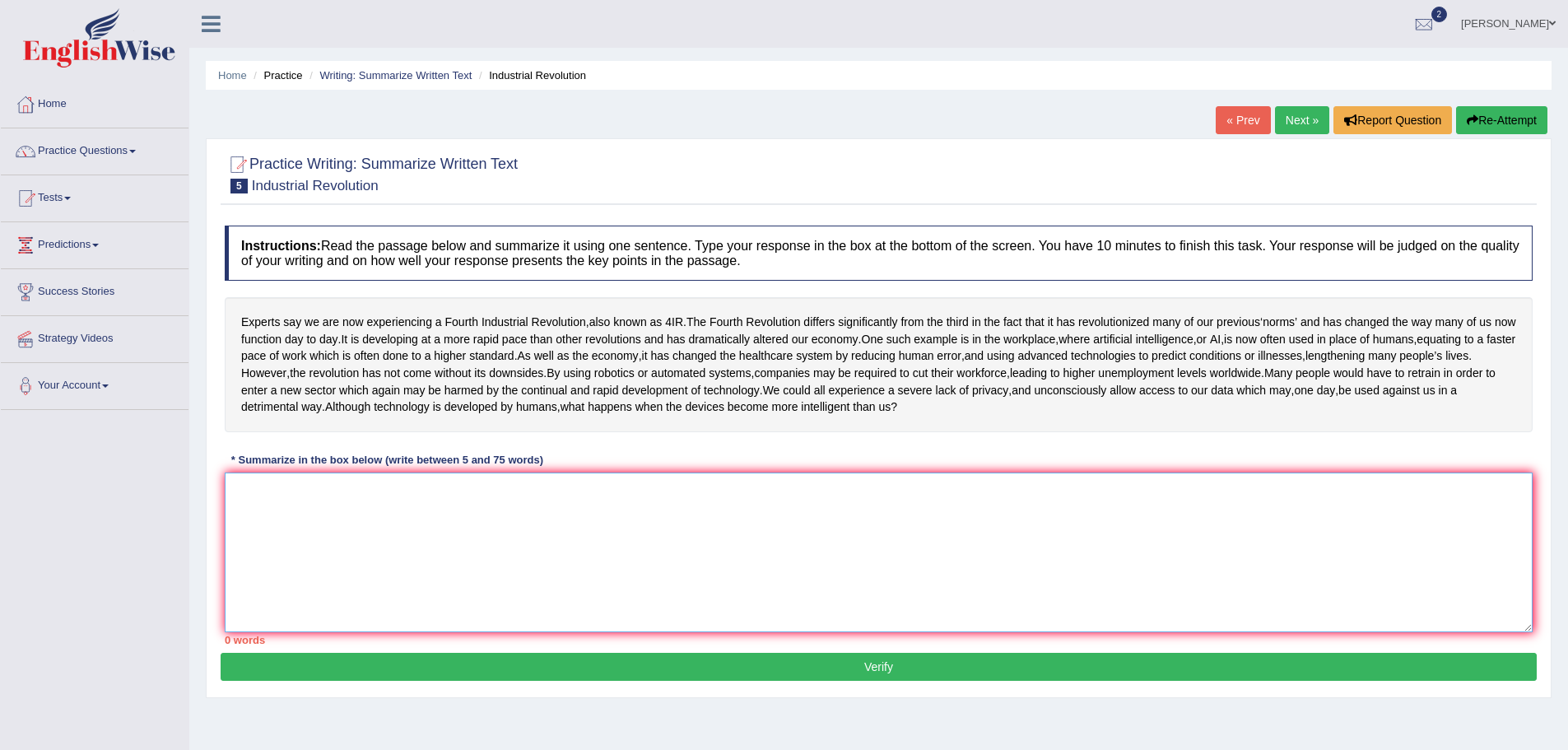
click at [285, 521] on textarea at bounding box center [878, 553] width 1308 height 160
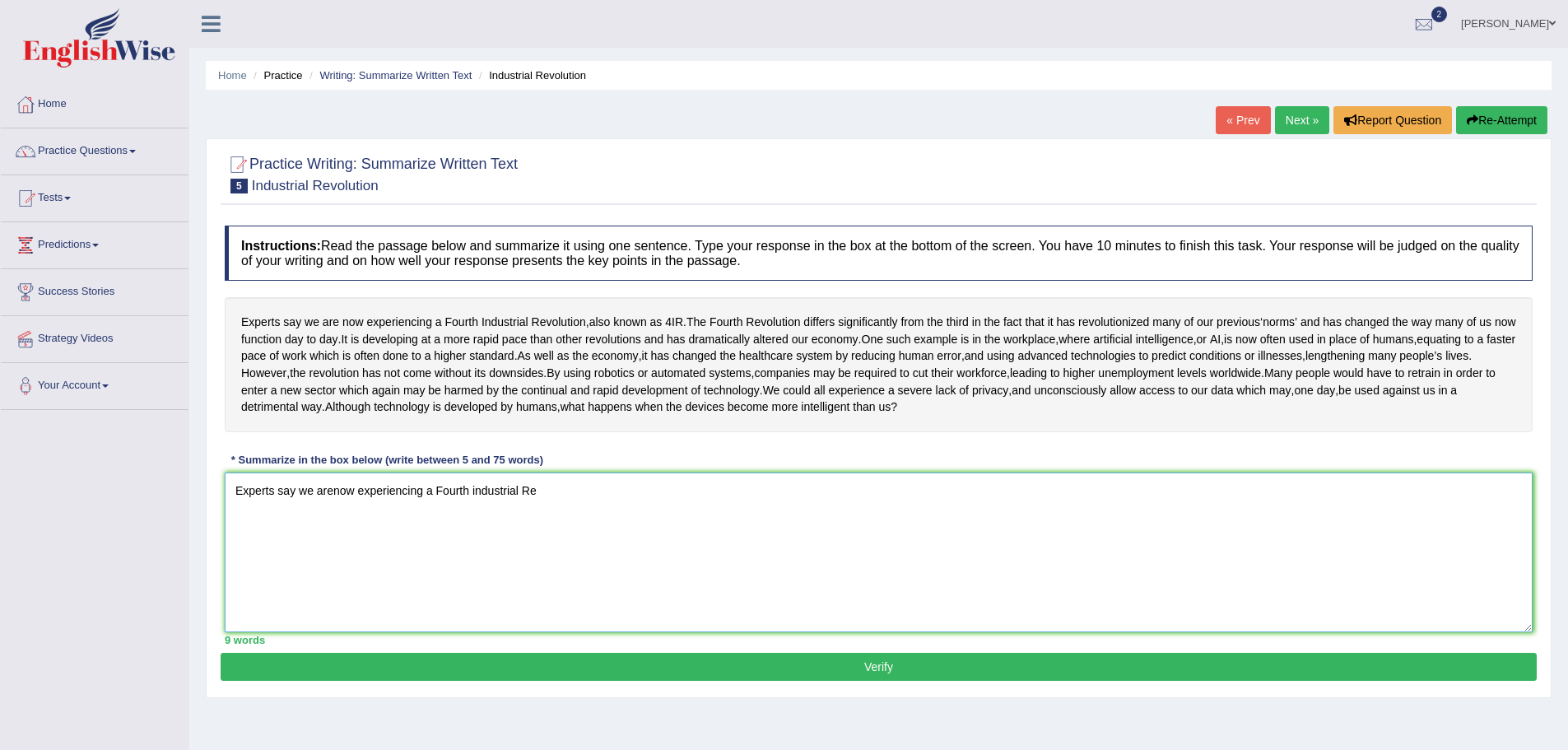
click at [474, 528] on textarea "Experts say we arenow experiencing a Fourth industrial Re" at bounding box center [878, 553] width 1308 height 160
click at [537, 526] on textarea "Experts say we arenow experiencing a Fourth Industrial Re" at bounding box center [878, 553] width 1308 height 160
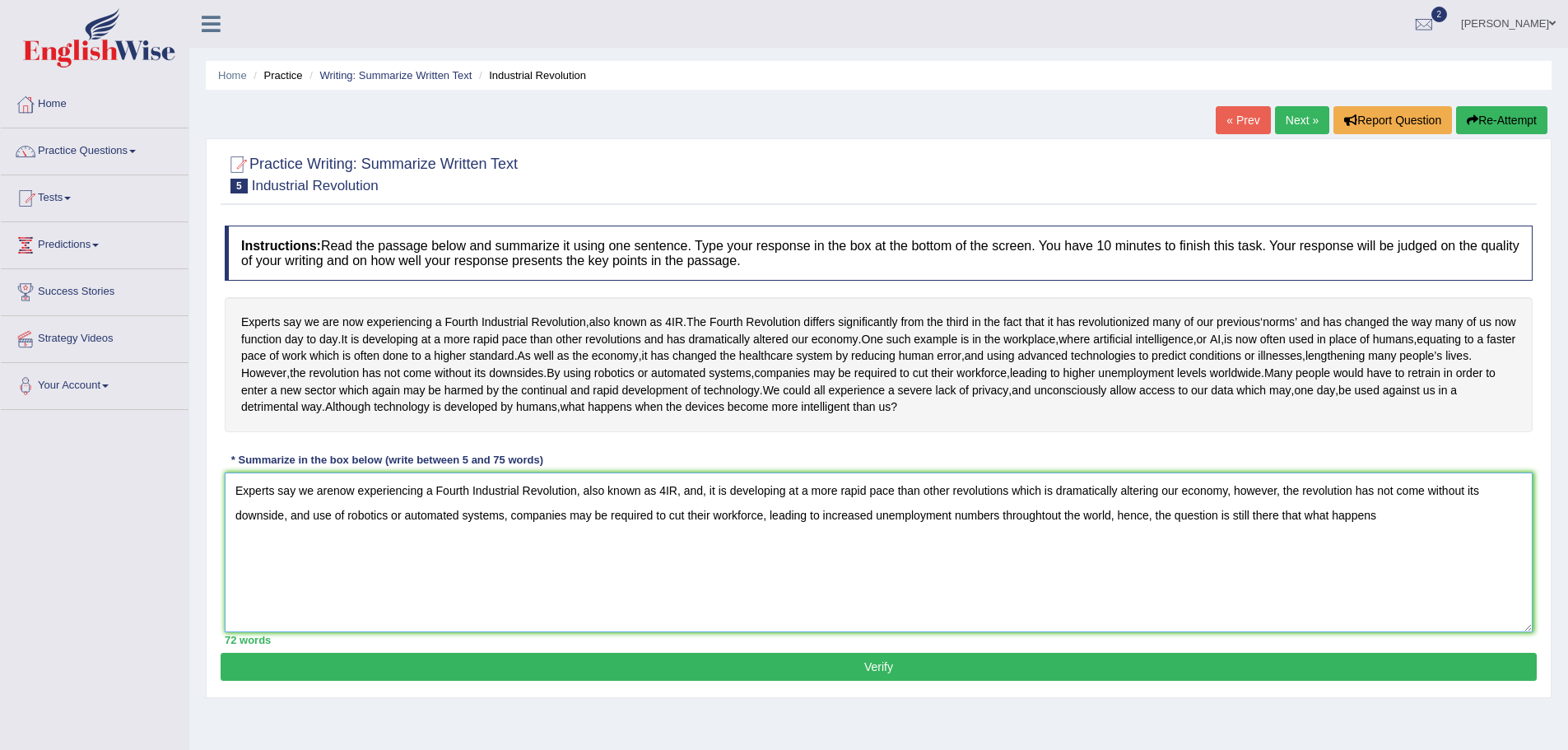
drag, startPoint x: 769, startPoint y: 550, endPoint x: 1112, endPoint y: 555, distance: 343.0
click at [1112, 555] on textarea "Experts say we arenow experiencing a Fourth Industrial Revolution, also known a…" at bounding box center [878, 553] width 1308 height 160
click at [1037, 548] on textarea "Experts say we arenow experiencing a Fourth Industrial Revolution, also known a…" at bounding box center [878, 553] width 1308 height 160
click at [986, 551] on textarea "Experts say we arenow experiencing a Fourth Industrial Revolution, also known a…" at bounding box center [878, 553] width 1308 height 160
click at [1052, 551] on textarea "Experts say we arenow experiencing a Fourth Industrial Revolution, also known a…" at bounding box center [878, 553] width 1308 height 160
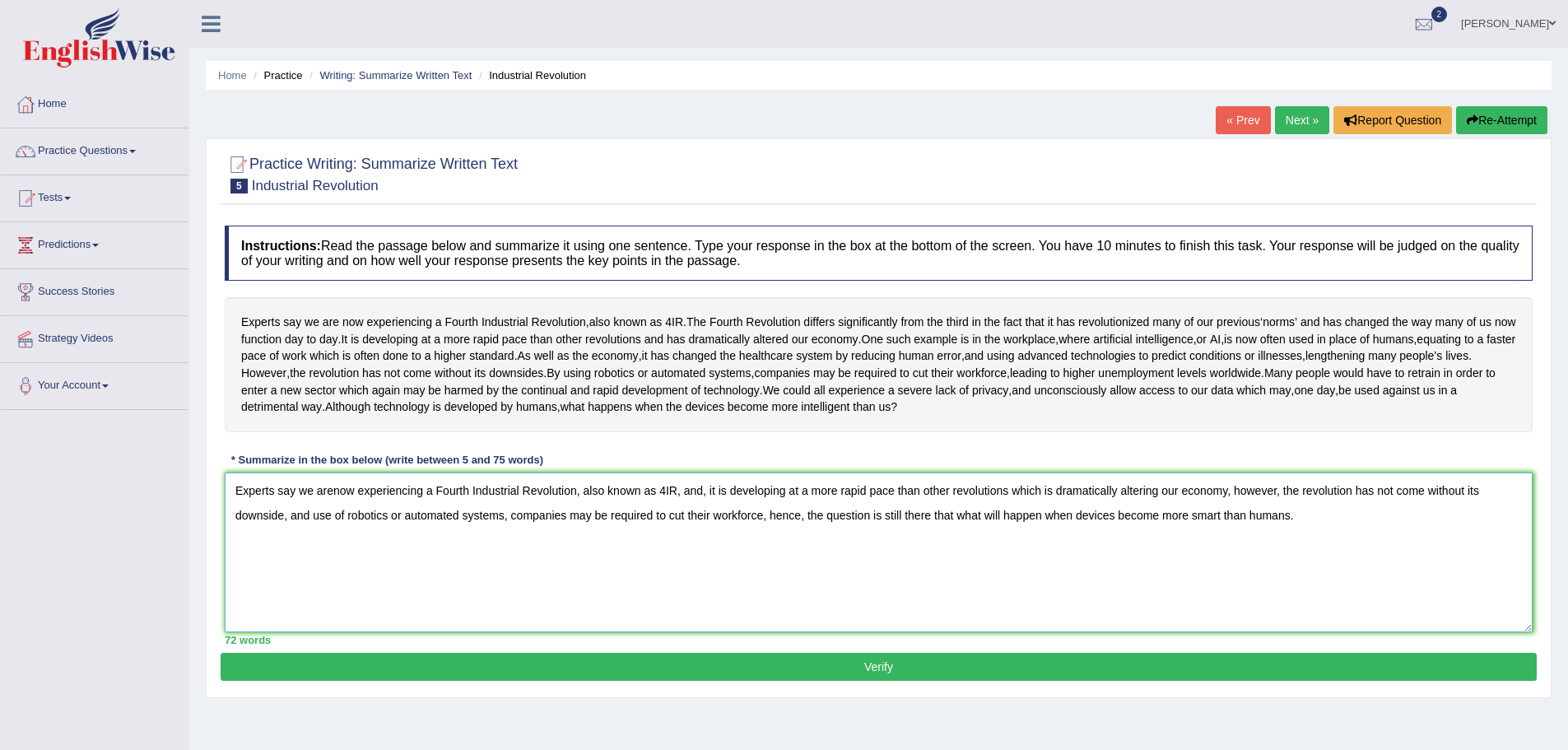
type textarea "Experts say we arenow experiencing a Fourth Industrial Revolution, also known a…"
click at [766, 681] on button "Verify" at bounding box center [879, 667] width 1316 height 28
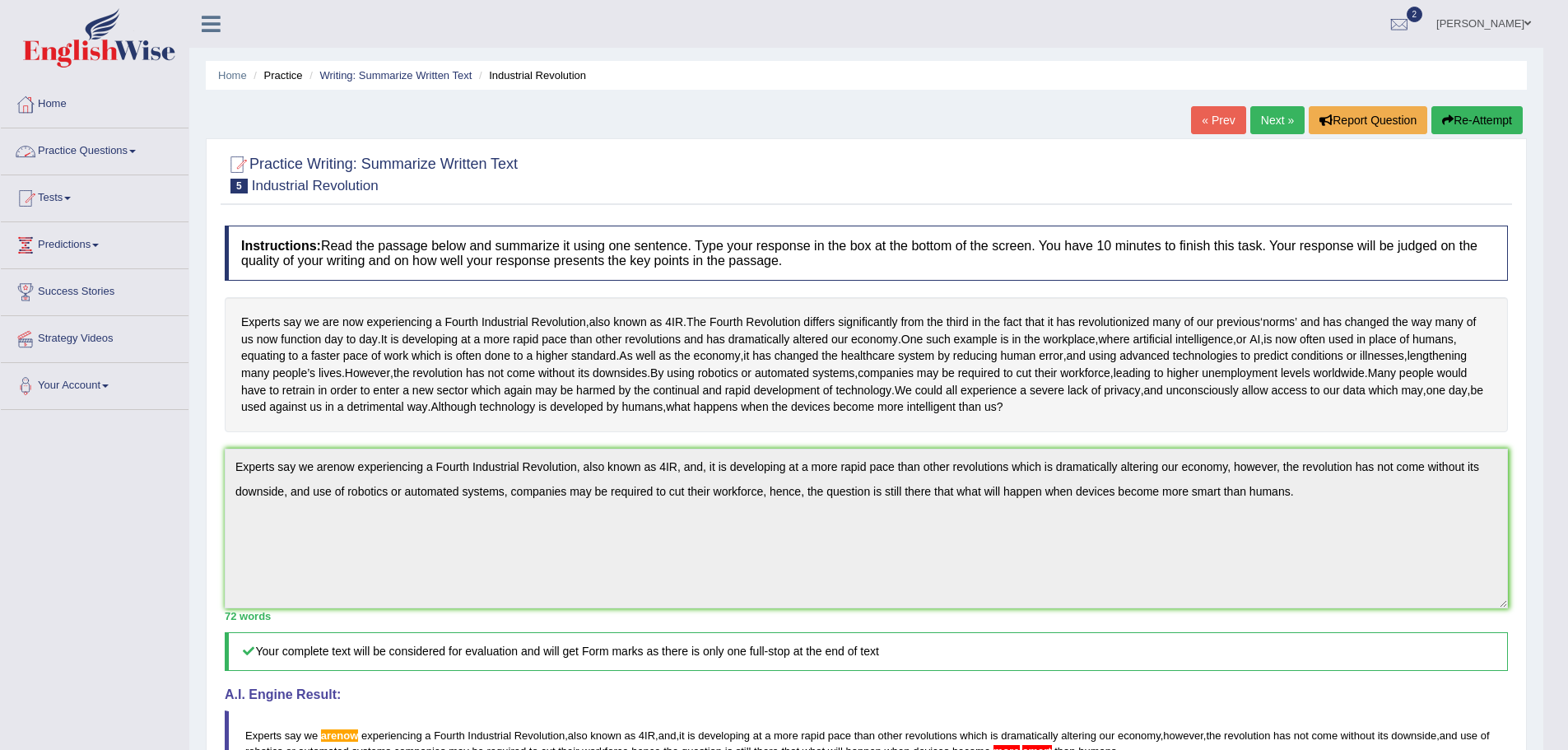
click at [136, 155] on link "Practice Questions" at bounding box center [94, 149] width 188 height 41
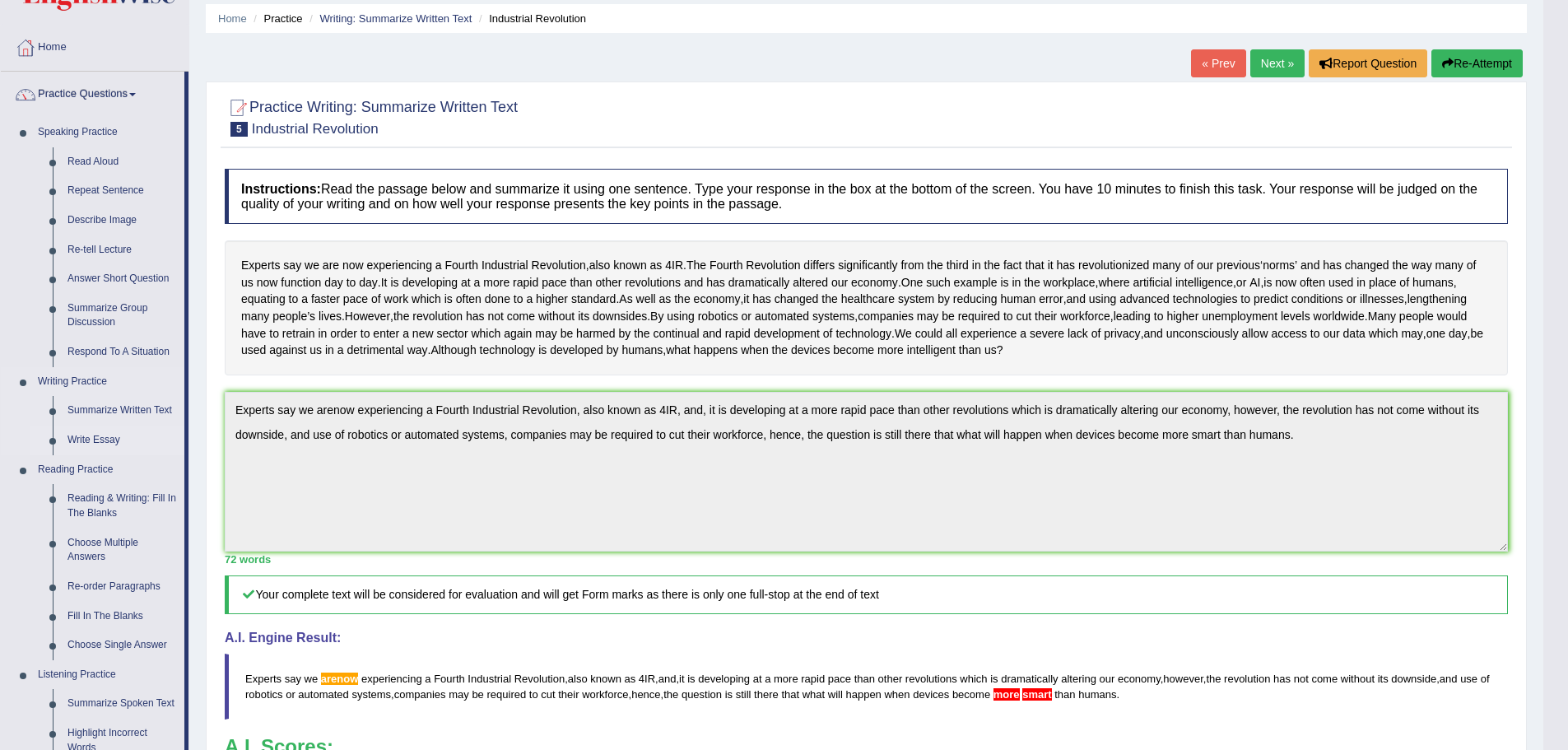
scroll to position [82, 0]
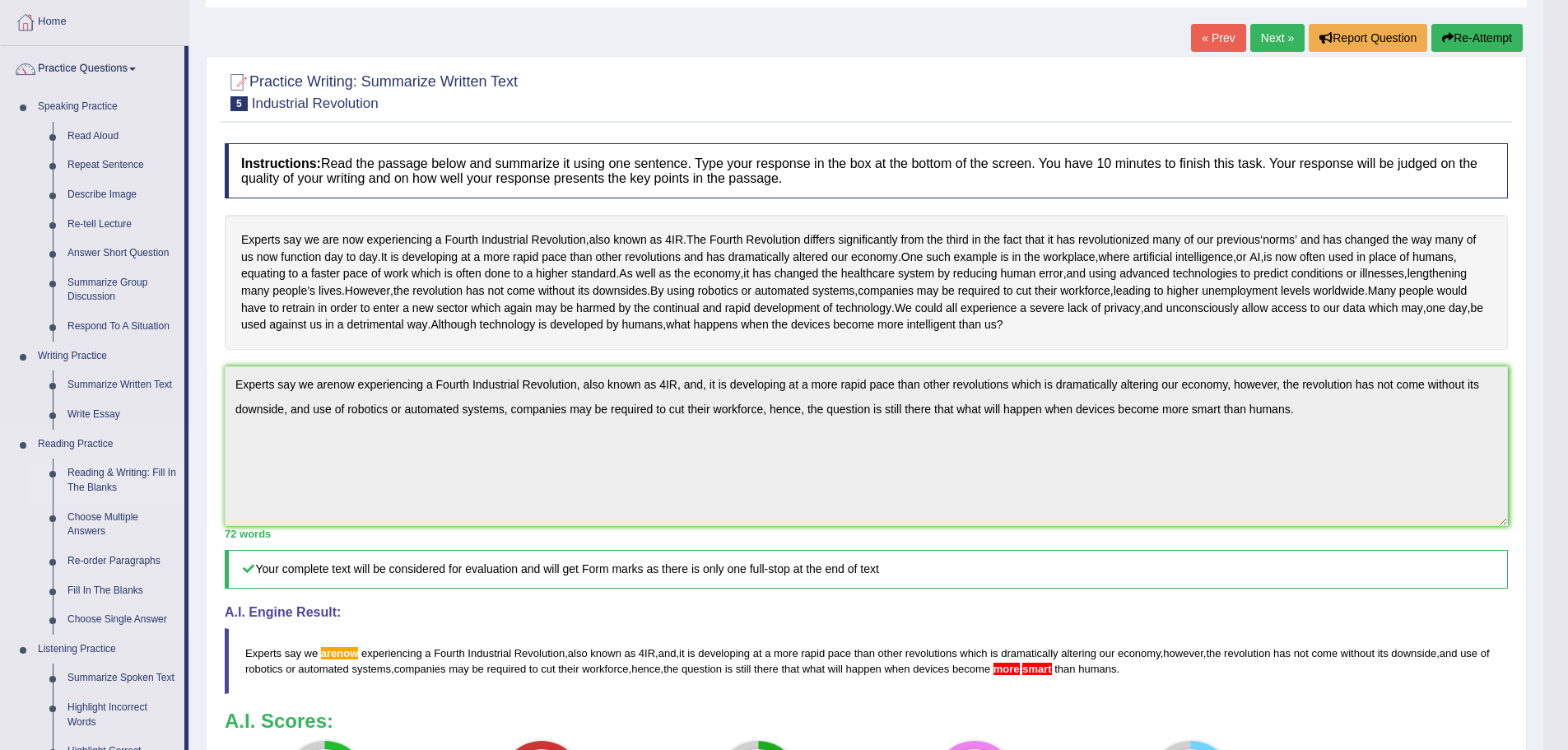
click at [93, 474] on link "Reading & Writing: Fill In The Blanks" at bounding box center [122, 480] width 124 height 43
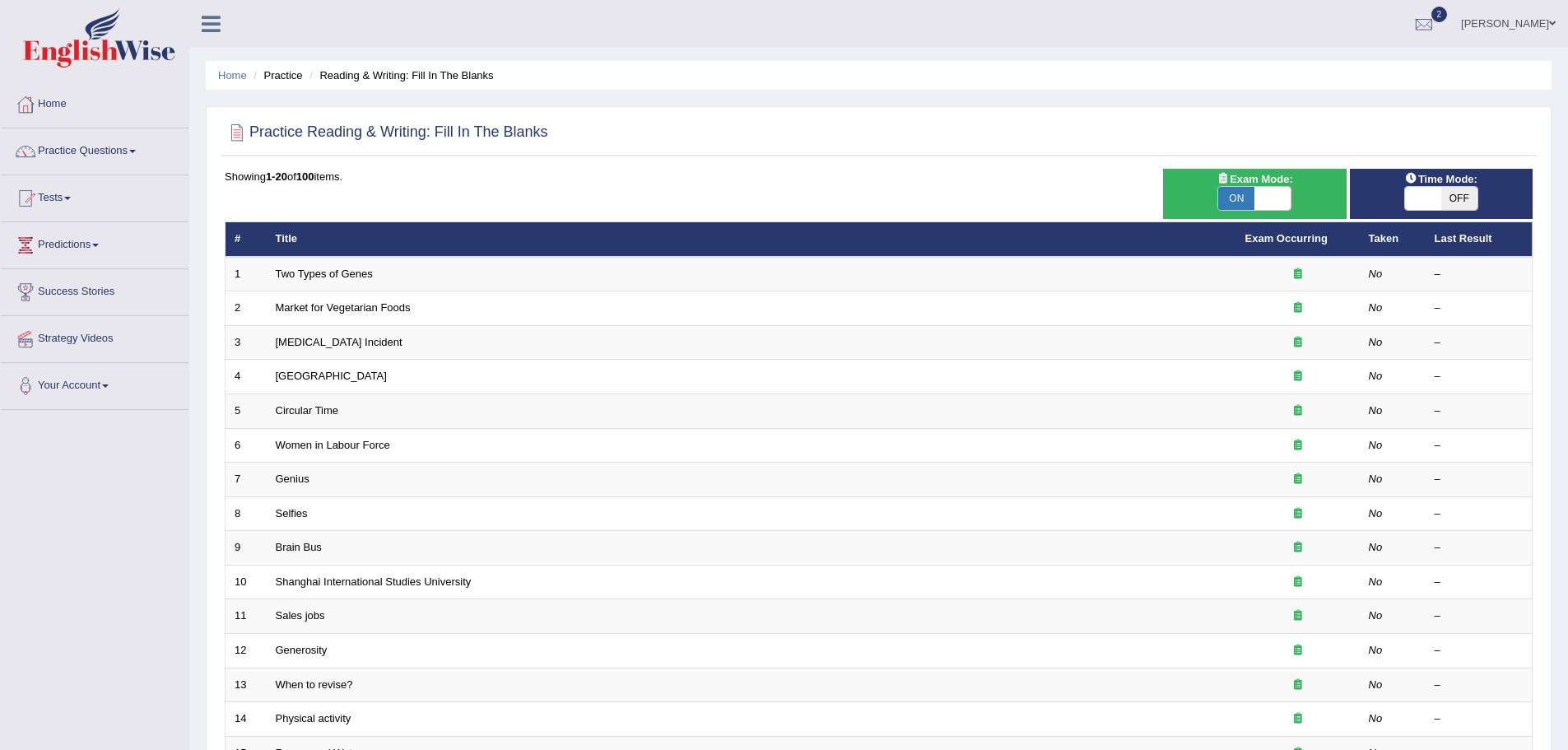
click at [1444, 200] on span "OFF" at bounding box center [1459, 198] width 37 height 23
checkbox input "true"
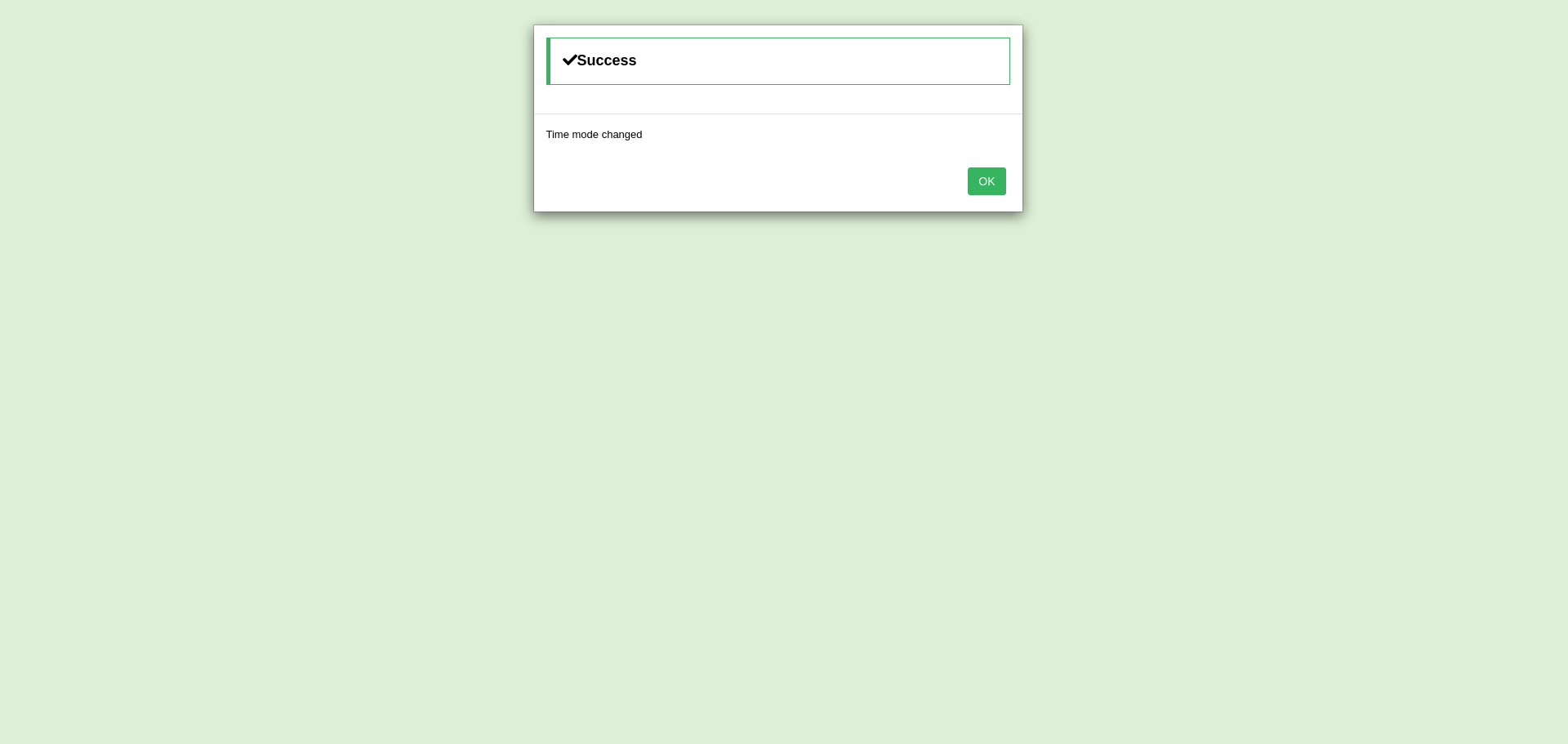
click at [991, 181] on button "OK" at bounding box center [986, 181] width 38 height 28
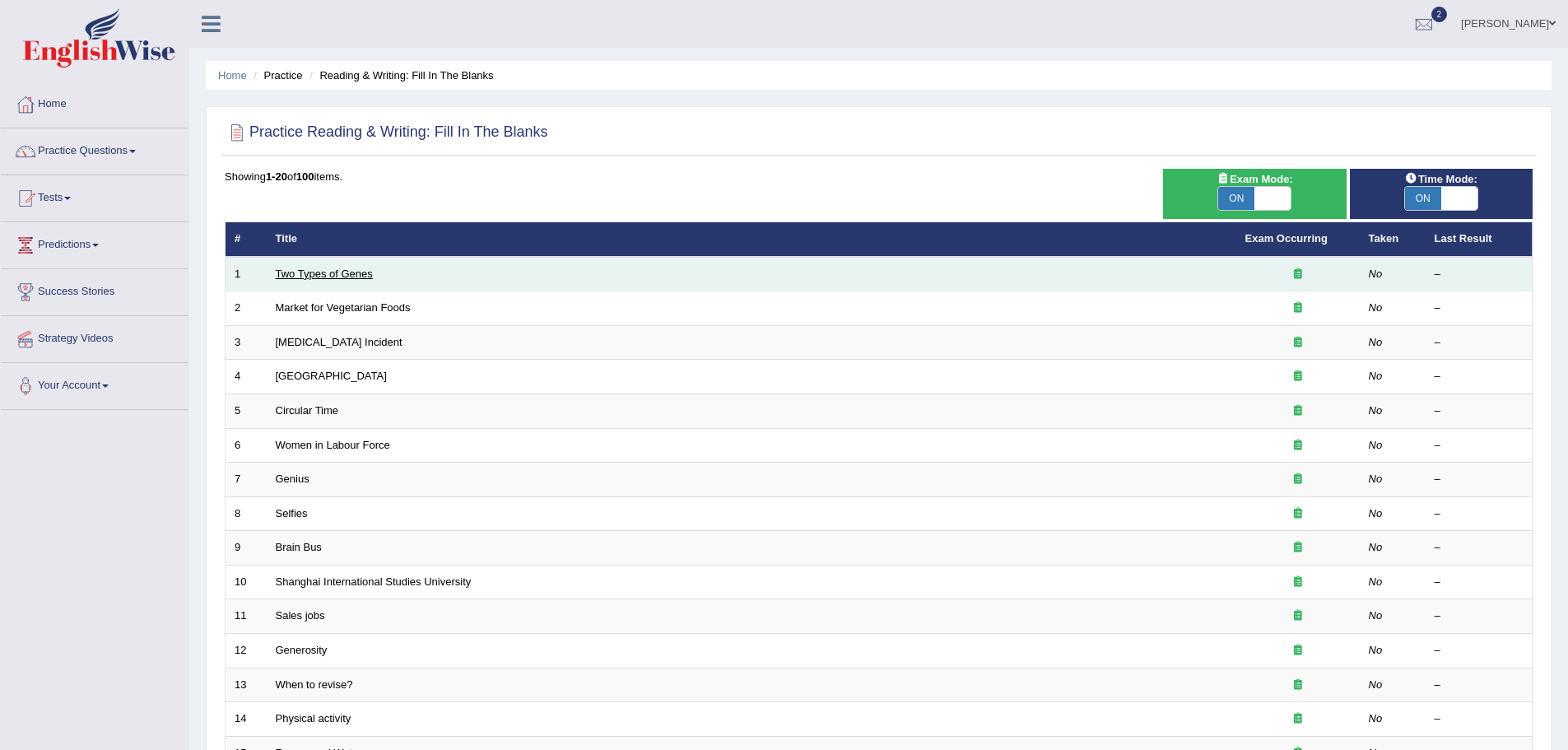
click at [332, 276] on link "Two Types of Genes" at bounding box center [324, 274] width 97 height 13
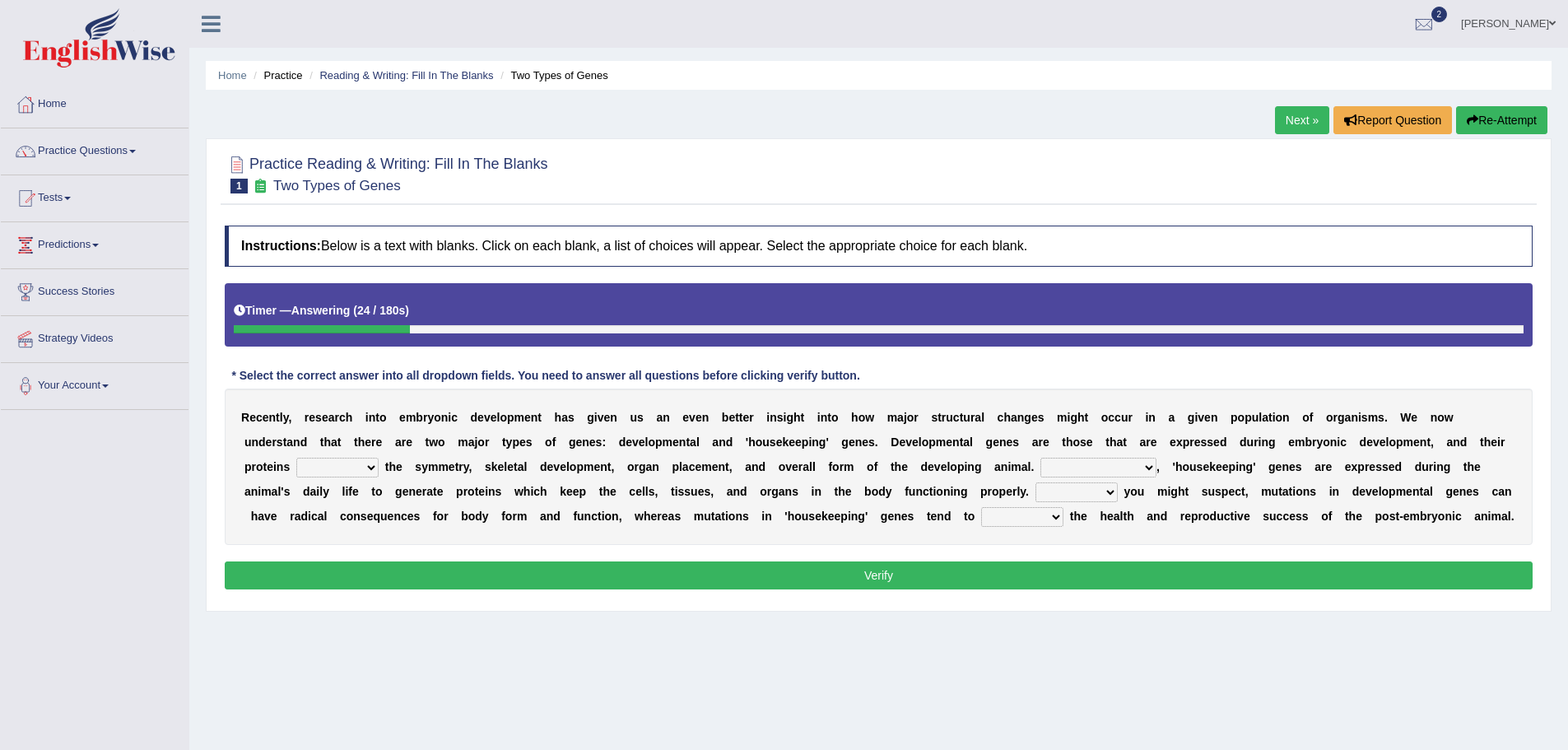
click at [370, 467] on select "push control hold elevate" at bounding box center [337, 468] width 82 height 20
select select "control"
click at [297, 458] on select "push control hold elevate" at bounding box center [337, 468] width 82 height 20
click at [1149, 466] on select "Correspondingly Inclusively Conversely In contrast" at bounding box center [1098, 468] width 116 height 20
select select "In contrast"
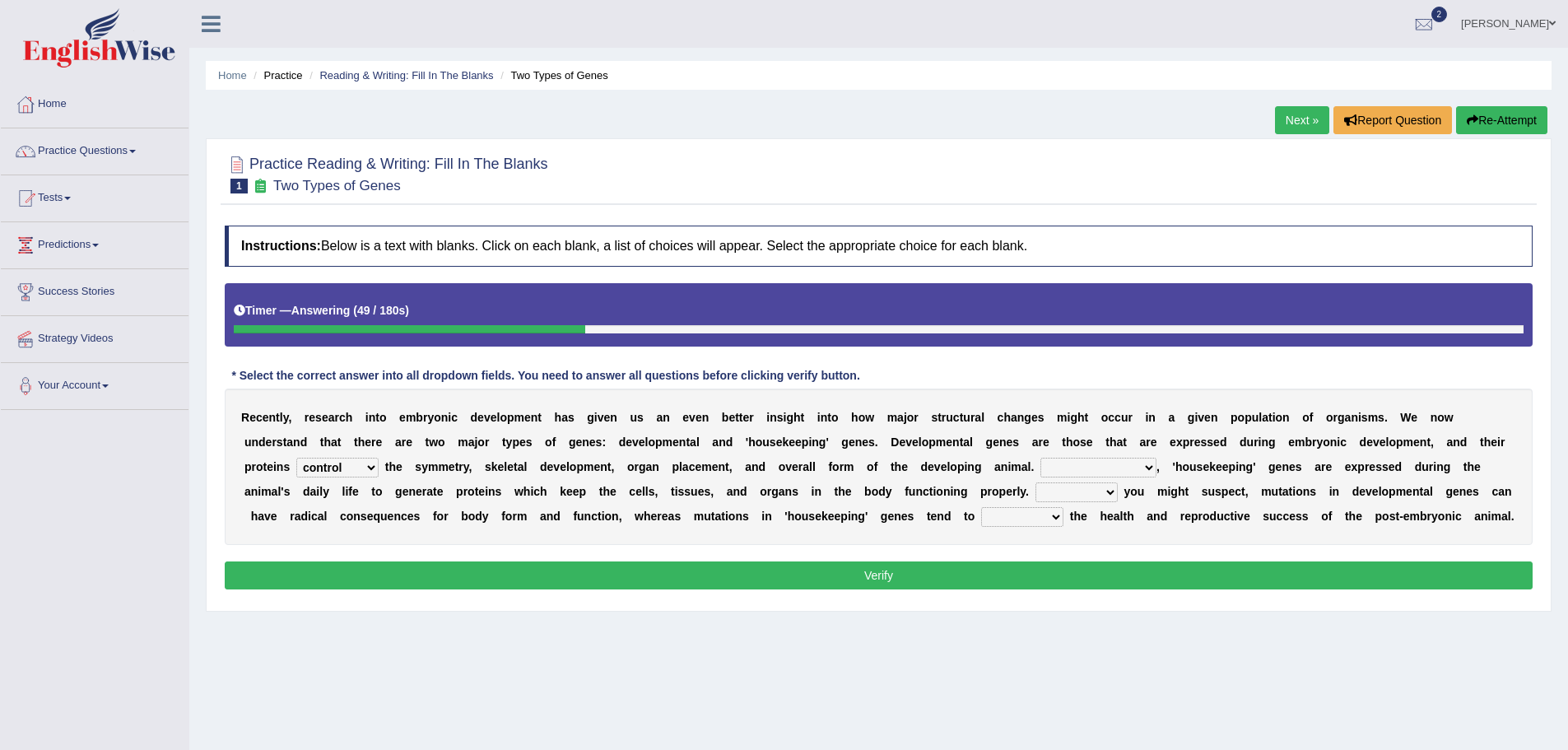
click at [1040, 458] on select "Correspondingly Inclusively Conversely In contrast" at bounding box center [1098, 468] width 116 height 20
click at [1109, 490] on select "For As With Within" at bounding box center [1077, 492] width 82 height 20
select select "As"
click at [1036, 483] on select "For As With Within" at bounding box center [1077, 492] width 82 height 20
click at [1053, 518] on select "affect effect interrupt defect" at bounding box center [1022, 517] width 82 height 20
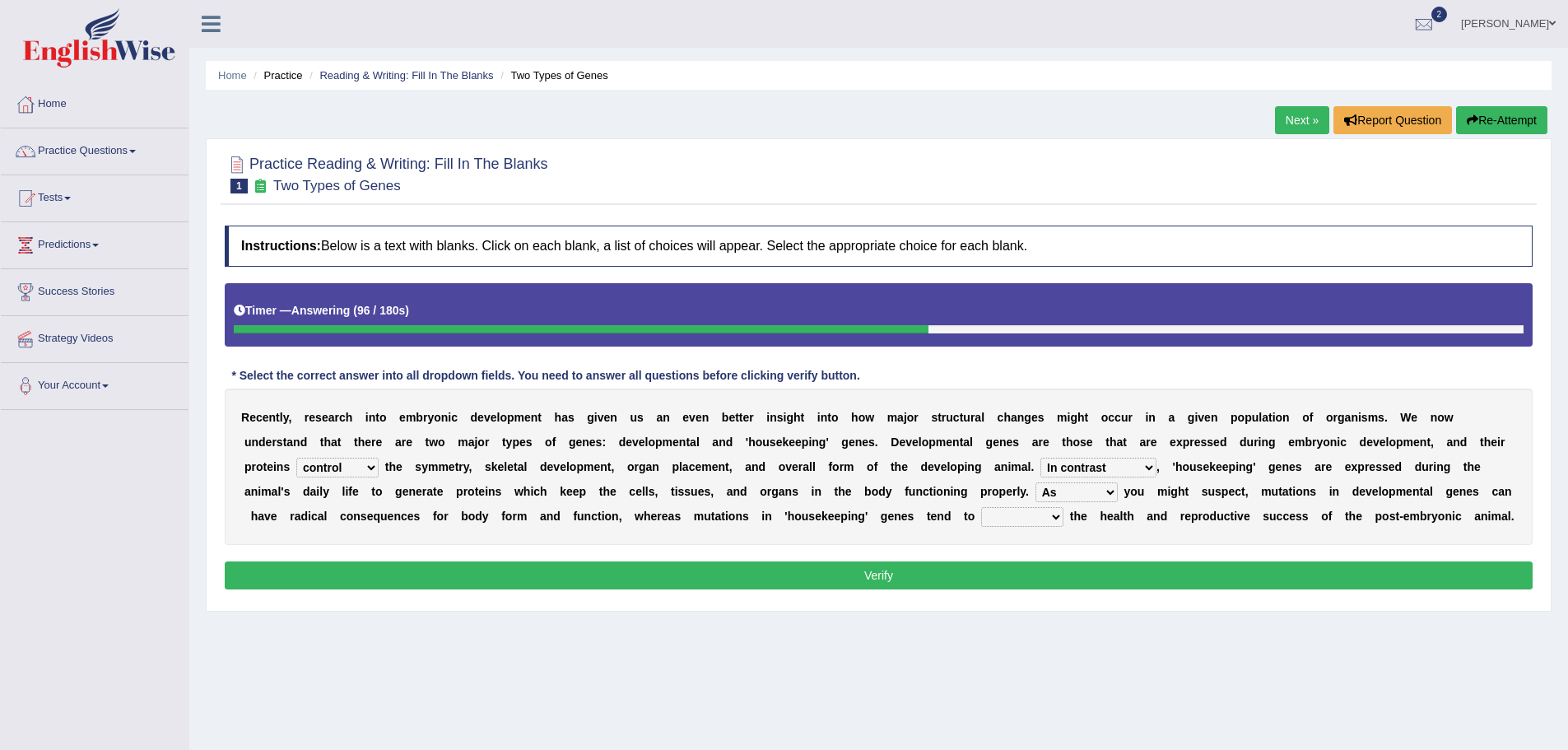
select select "affect"
click at [982, 508] on select "affect effect interrupt defect" at bounding box center [1022, 517] width 82 height 20
click at [699, 459] on div "R e c e n t l y , r e s e a r c h i n t o e m b r y o n i c d e v e l o p m e n…" at bounding box center [878, 467] width 1308 height 156
click at [372, 470] on select "push control hold elevate" at bounding box center [337, 468] width 82 height 20
select select "elevate"
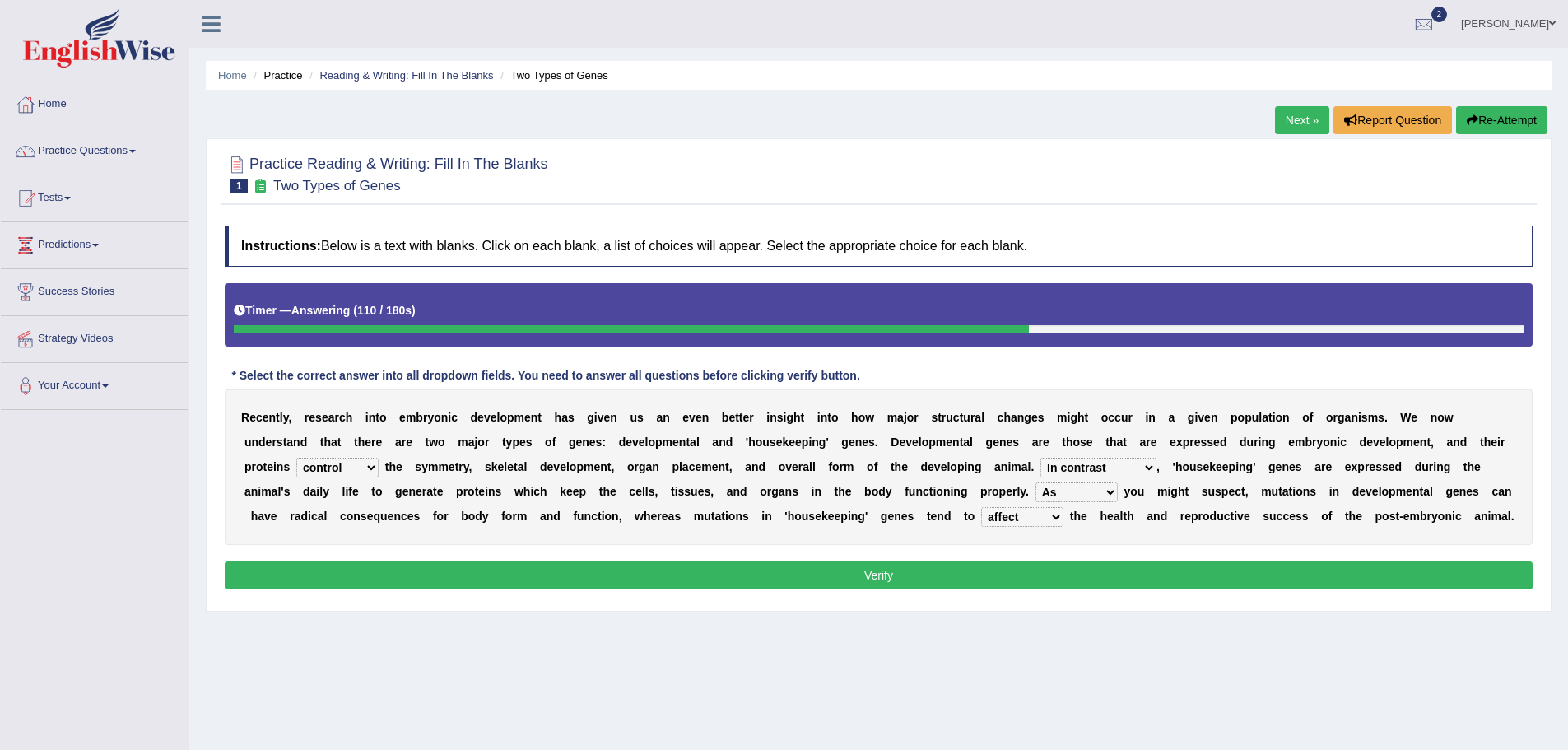
click at [297, 458] on select "push control hold elevate" at bounding box center [337, 468] width 82 height 20
click at [920, 574] on button "Verify" at bounding box center [878, 576] width 1308 height 28
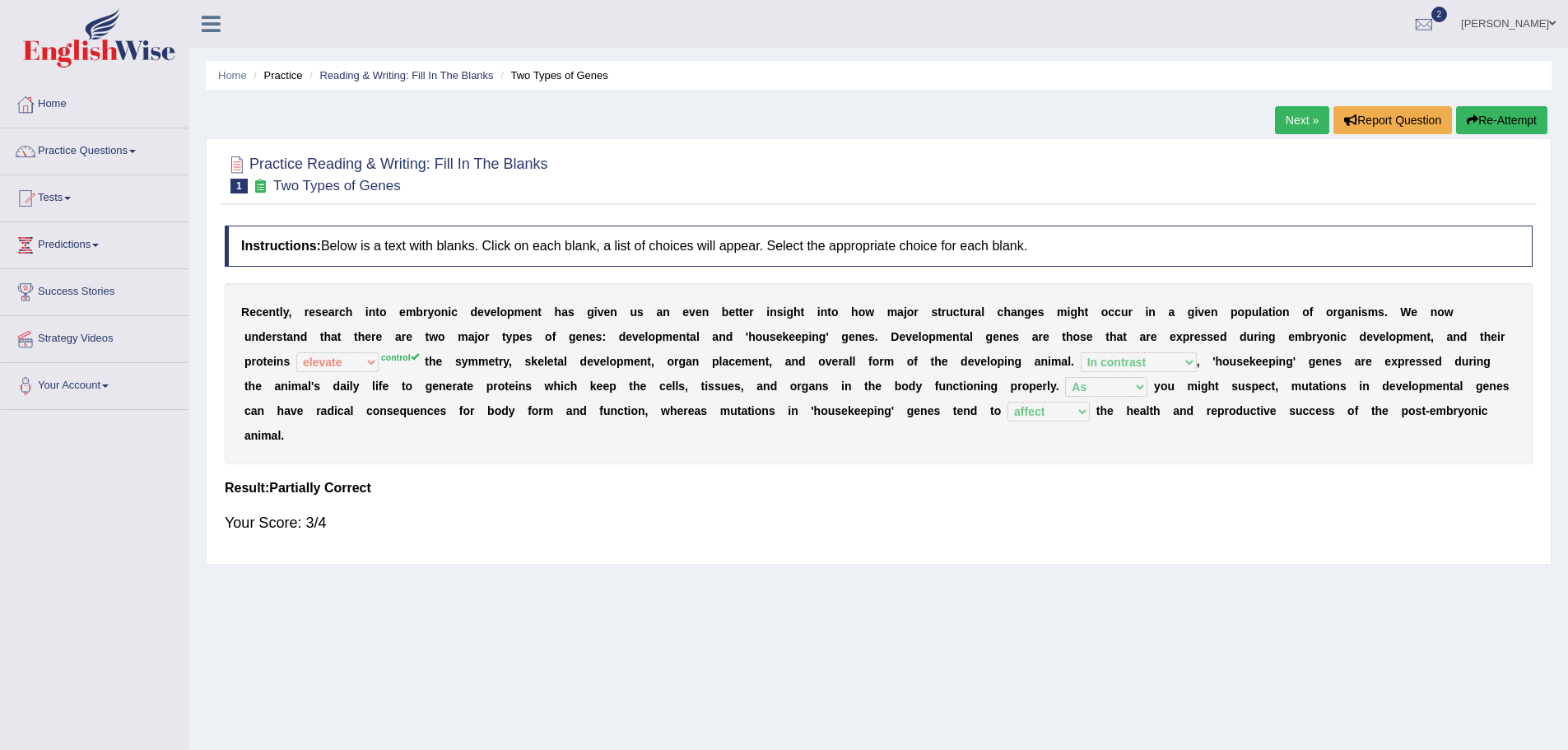
click at [1293, 117] on link "Next »" at bounding box center [1302, 120] width 54 height 28
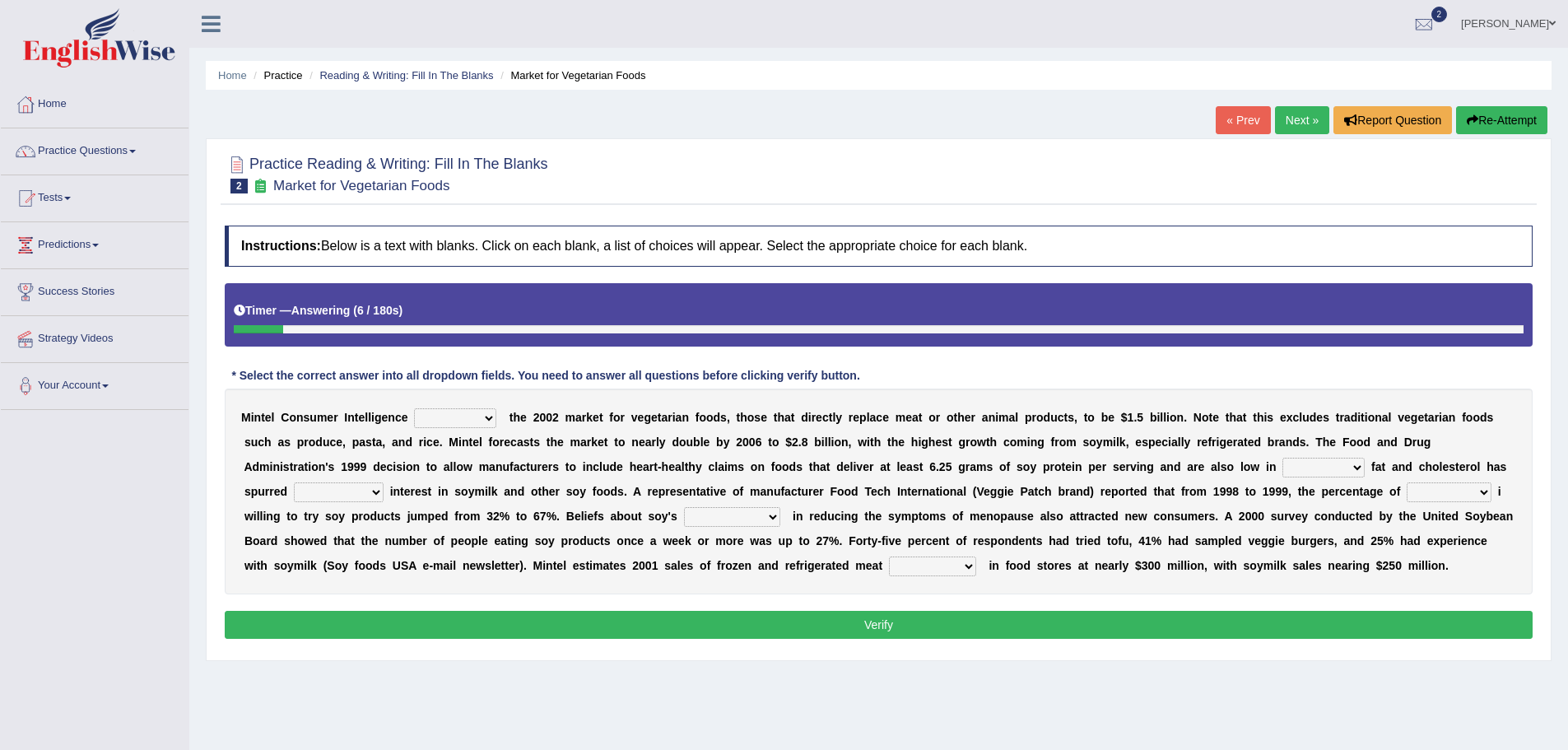
click at [490, 416] on select "deals fulfills creates estimates" at bounding box center [455, 418] width 82 height 20
select select "fulfills"
click at [414, 408] on select "deals fulfills creates estimates" at bounding box center [455, 418] width 82 height 20
click at [1361, 468] on select "saturated solid acid liquid" at bounding box center [1323, 468] width 82 height 20
select select "saturated"
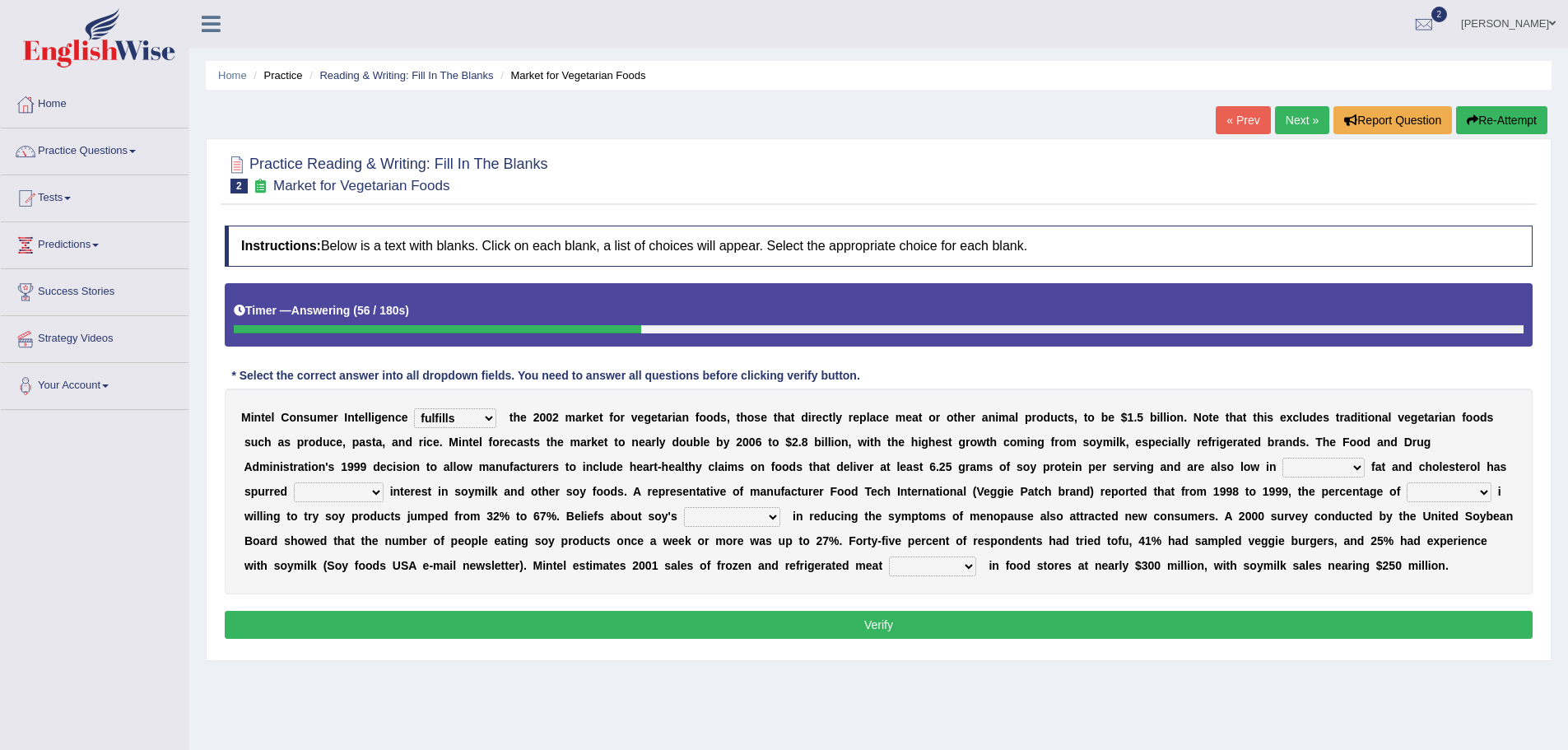
click at [1282, 458] on select "saturated solid acid liquid" at bounding box center [1323, 468] width 82 height 20
click at [380, 493] on select "good big tremendous extreme" at bounding box center [339, 492] width 90 height 20
select select "tremendous"
click at [294, 483] on select "good big tremendous extreme" at bounding box center [339, 492] width 90 height 20
click at [1481, 491] on select "guests consumers customers clients" at bounding box center [1449, 492] width 85 height 20
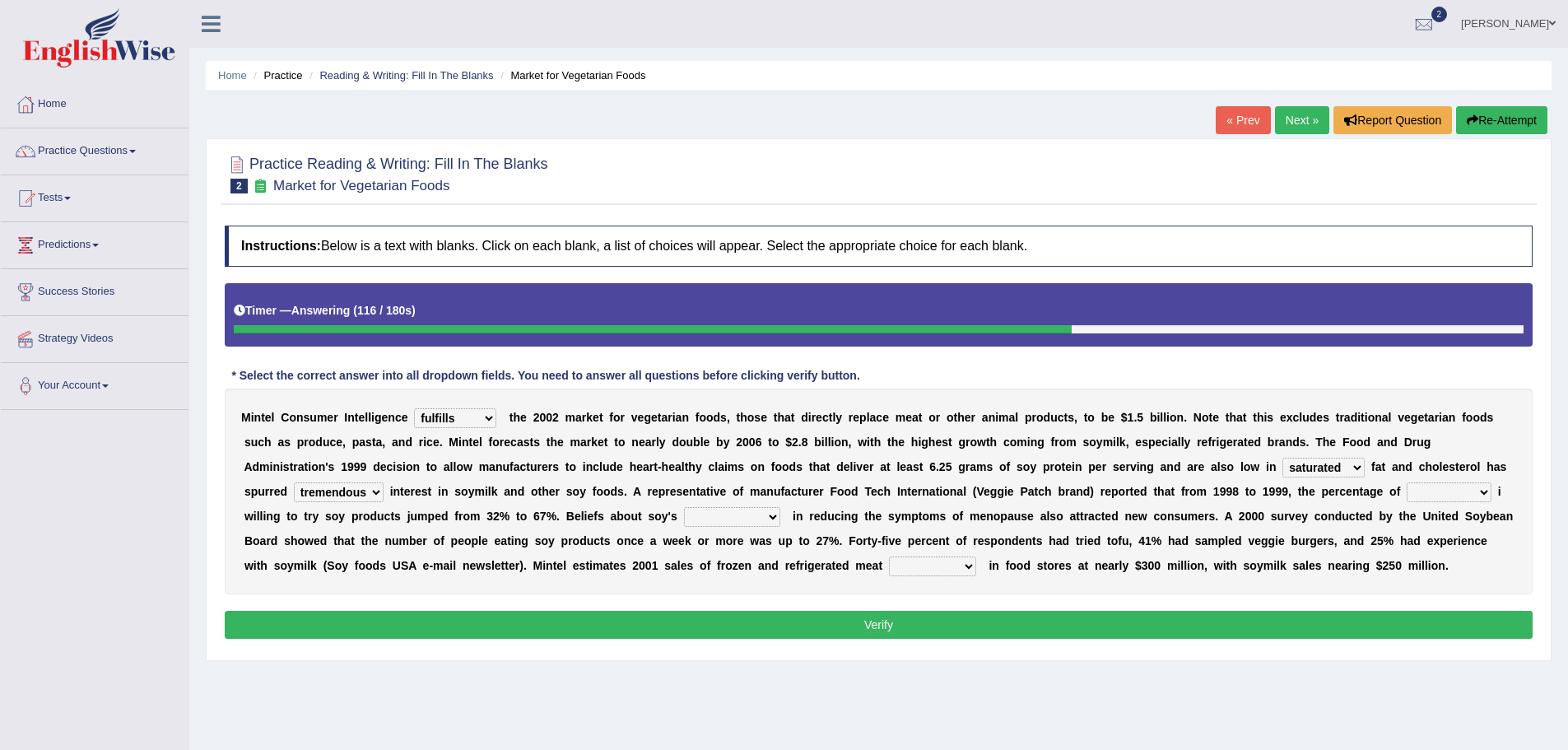
select select "guests"
click at [1407, 483] on select "guests consumers customers clients" at bounding box center [1449, 492] width 85 height 20
click at [773, 519] on select "effectiveness timeliness efficiency goodness" at bounding box center [732, 517] width 96 height 20
select select "effectiveness"
click at [684, 508] on select "effectiveness timeliness efficiency goodness" at bounding box center [732, 517] width 96 height 20
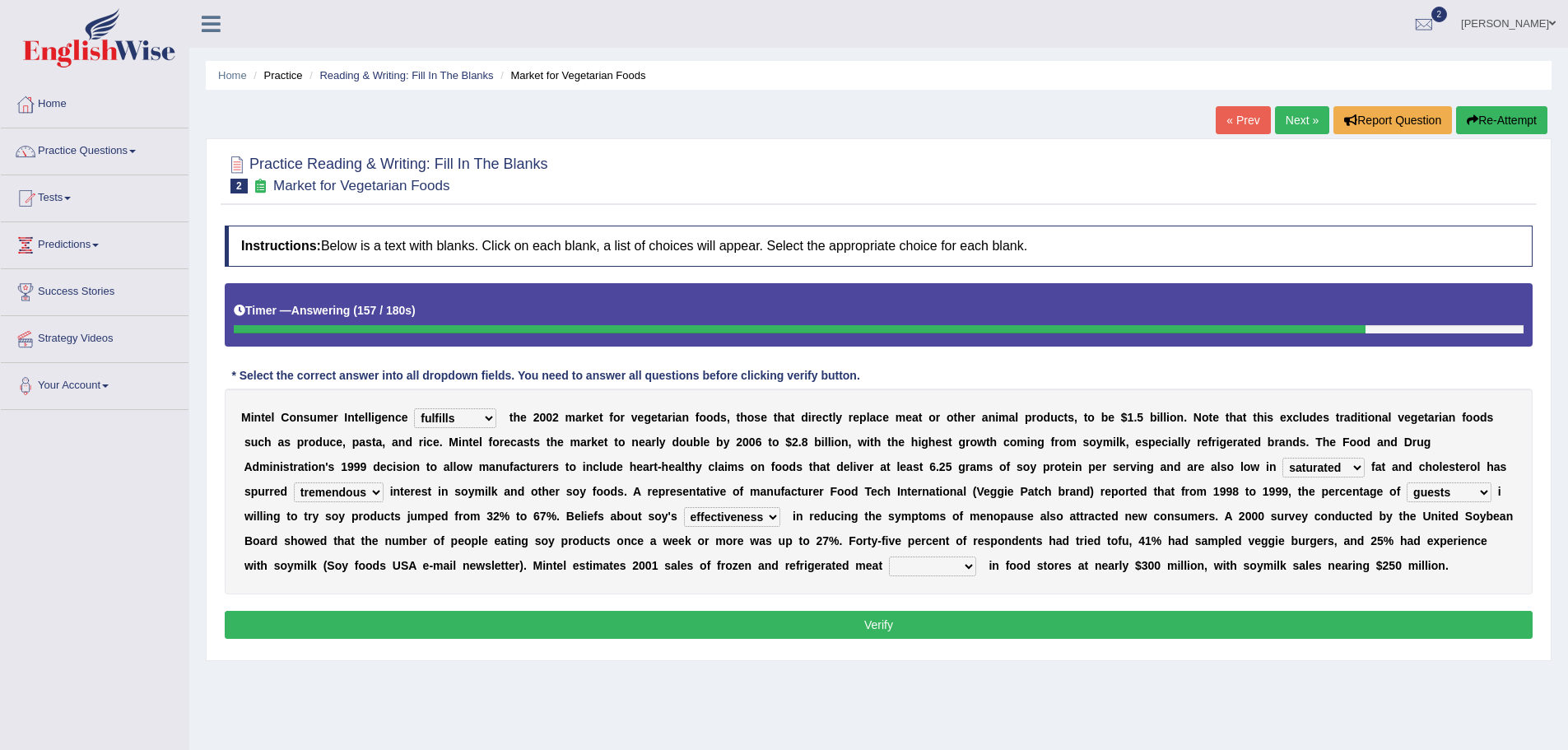
click at [962, 567] on select "foods choices staffs alternatives" at bounding box center [932, 566] width 88 height 20
select select "alternatives"
click at [889, 557] on select "foods choices staffs alternatives" at bounding box center [932, 566] width 88 height 20
click at [976, 620] on button "Verify" at bounding box center [878, 625] width 1308 height 28
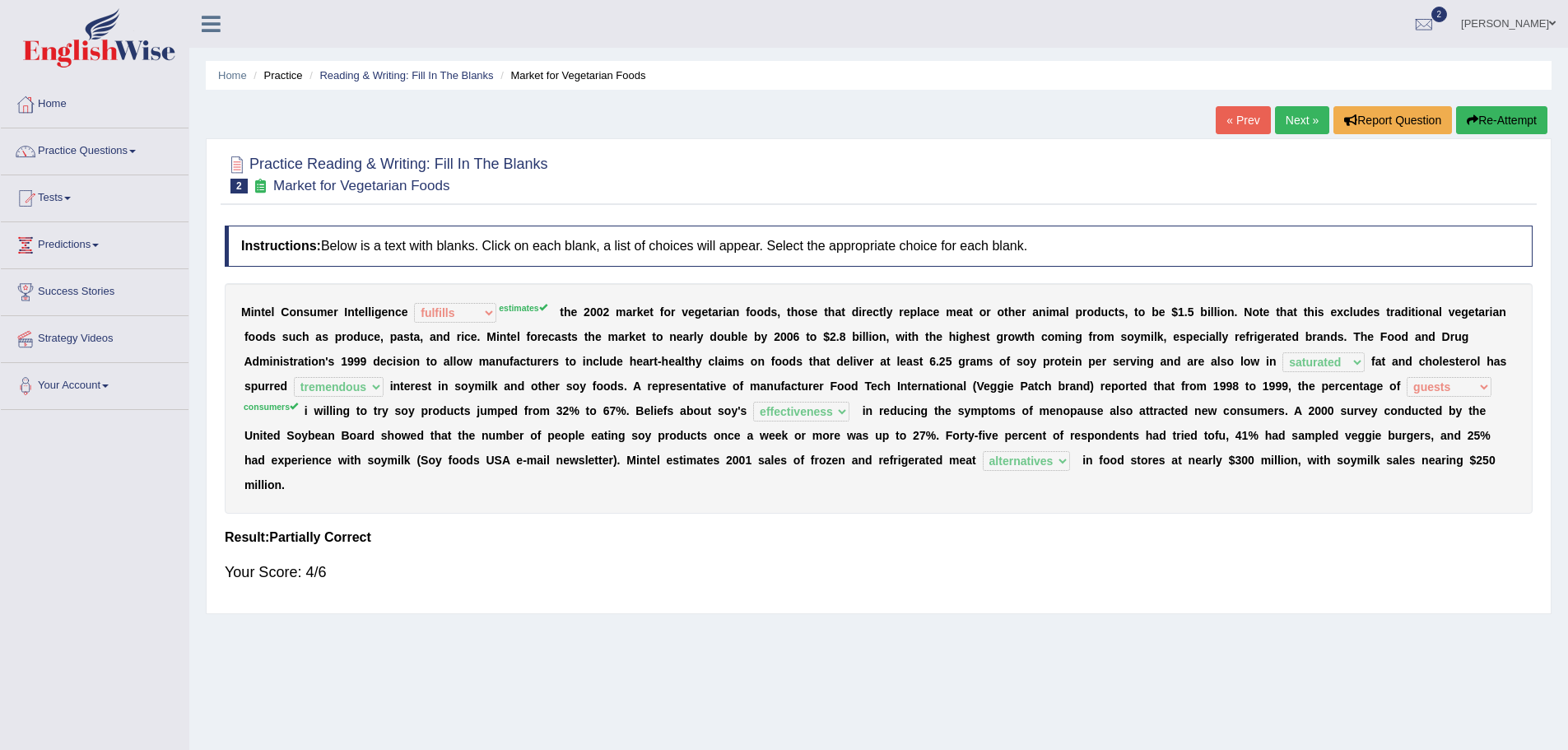
click at [1299, 121] on link "Next »" at bounding box center [1302, 120] width 54 height 28
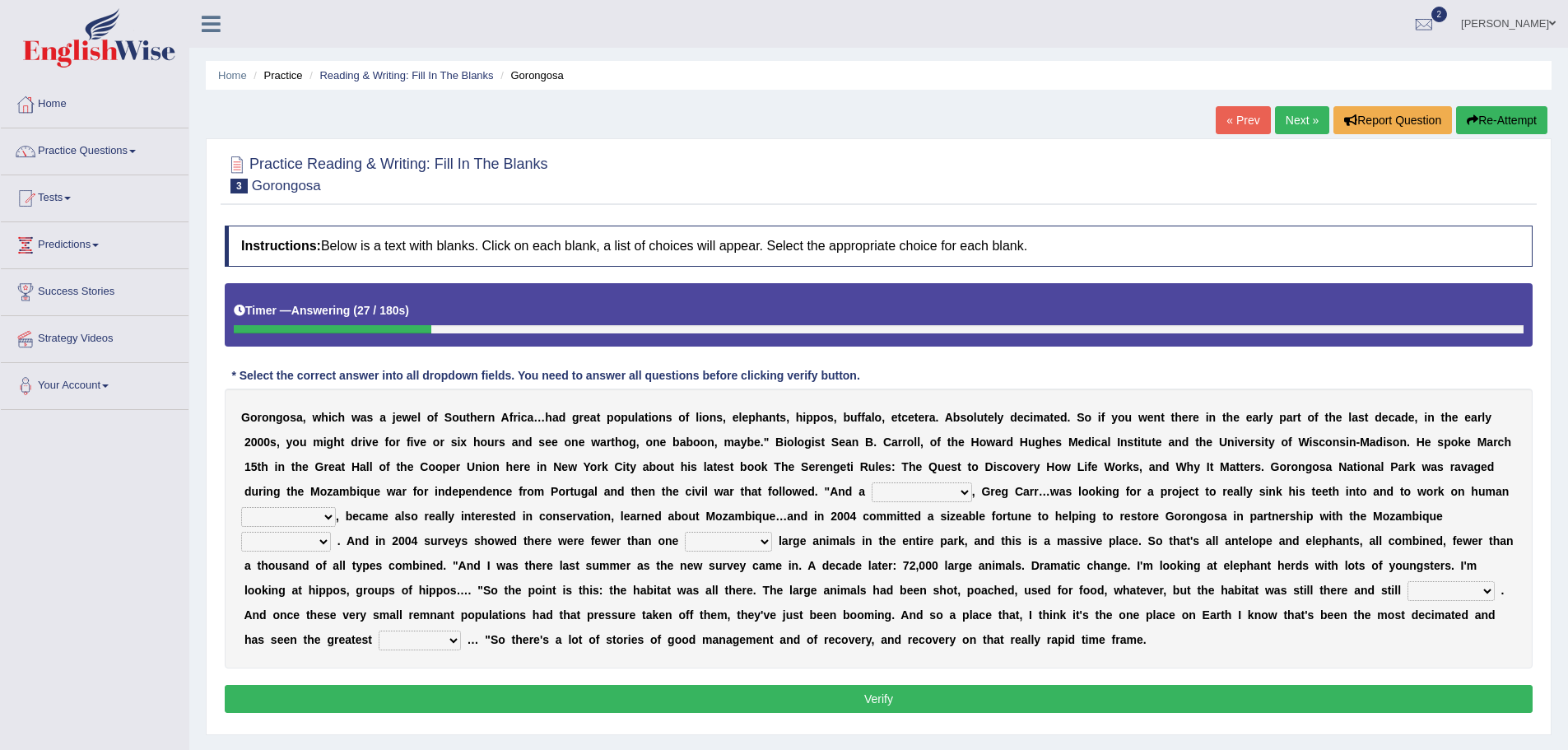
click at [959, 491] on select "passion solstice ballast philanthropist" at bounding box center [922, 492] width 100 height 20
select select "philanthropist"
click at [872, 483] on select "passion solstice ballast philanthropist" at bounding box center [922, 492] width 100 height 20
click at [327, 514] on select "negligence prevalence development malevolence" at bounding box center [288, 517] width 94 height 20
select select "development"
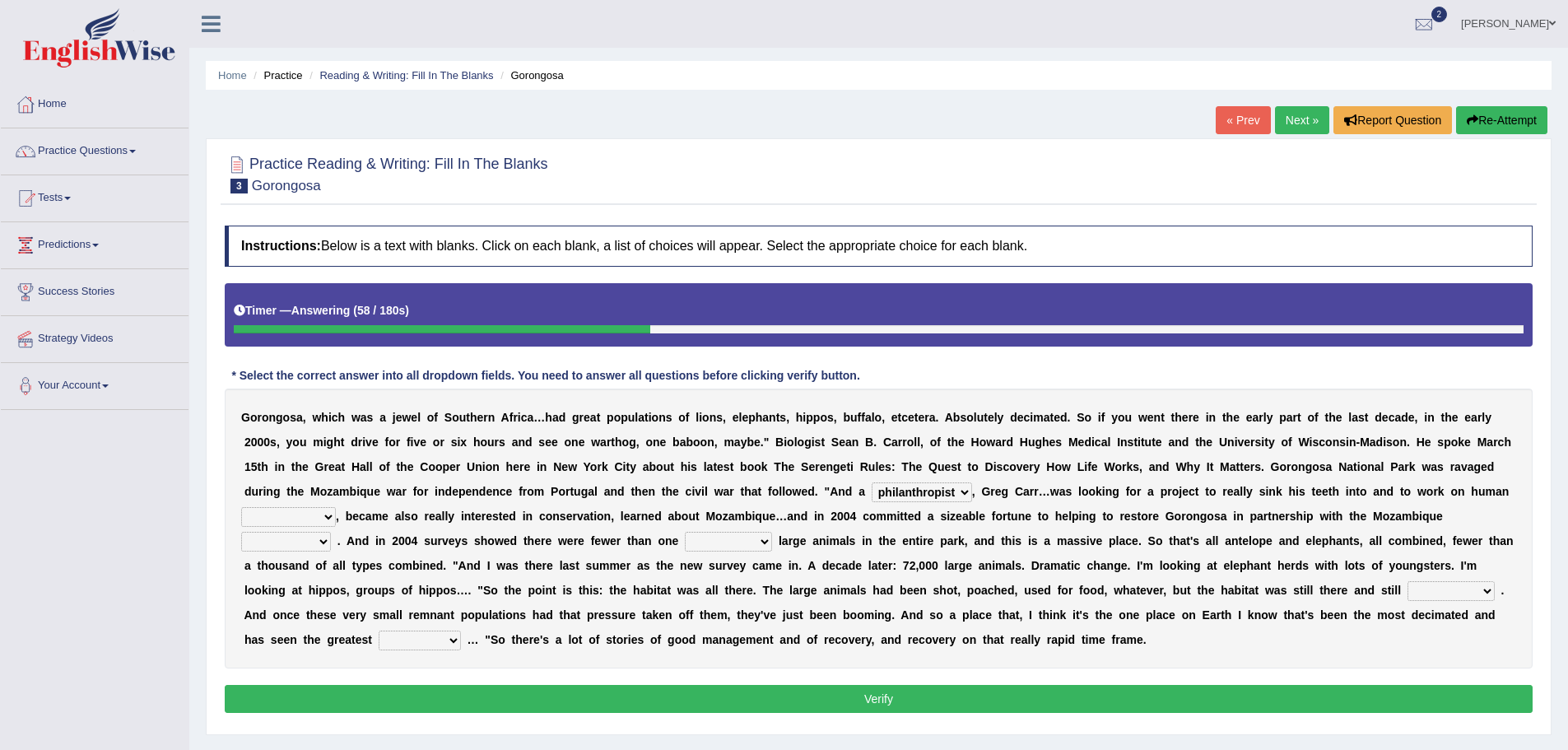
click at [241, 508] on select "negligence prevalence development malevolence" at bounding box center [288, 517] width 94 height 20
click at [319, 543] on select "parliament semanticist government journalist" at bounding box center [286, 542] width 90 height 20
select select "journalist"
click at [241, 532] on select "parliament semanticist government journalist" at bounding box center [286, 542] width 90 height 20
click at [765, 540] on select "deflowered embowered roundest thousand" at bounding box center [728, 542] width 88 height 20
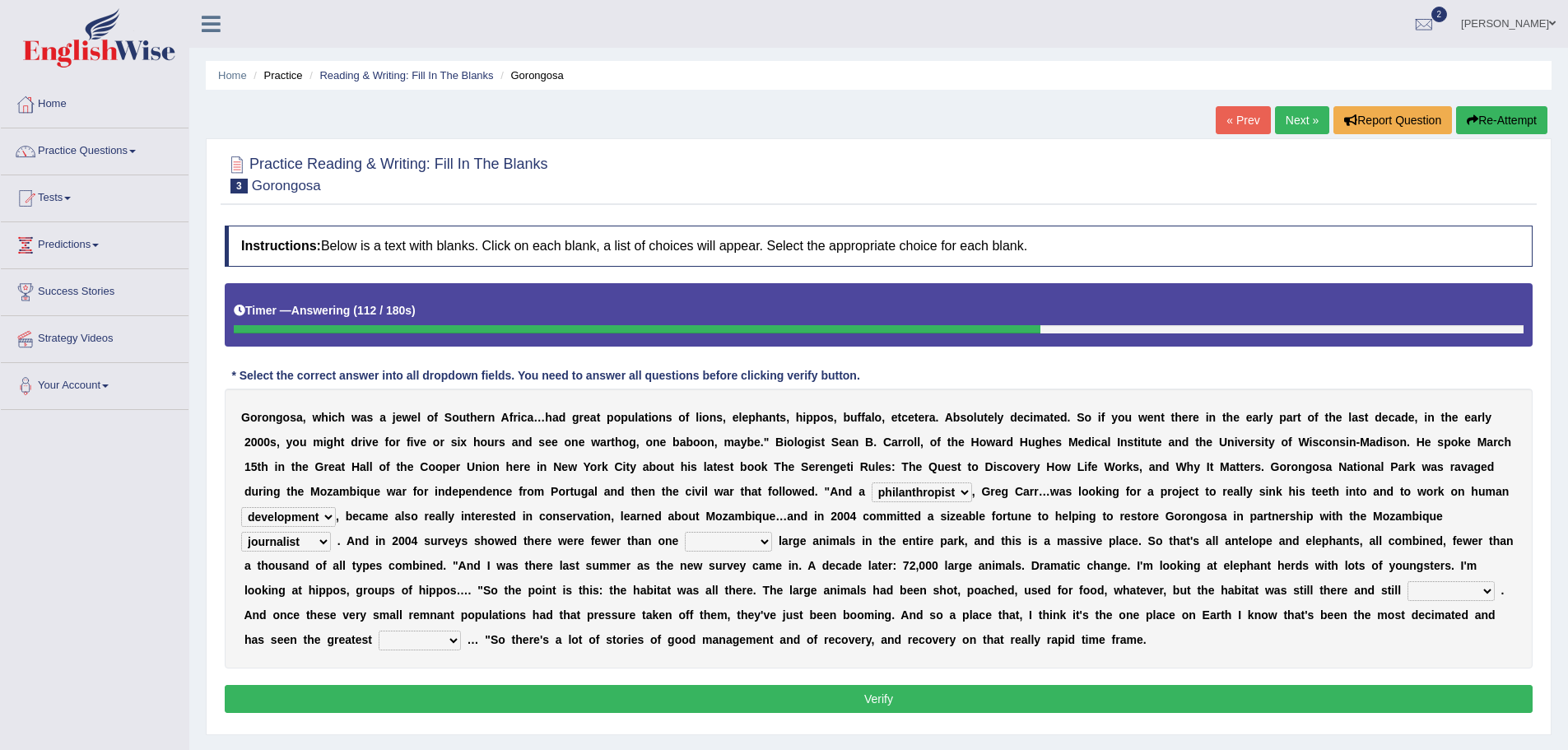
select select "thousand"
click at [685, 532] on select "deflowered embowered roundest thousand" at bounding box center [728, 542] width 88 height 20
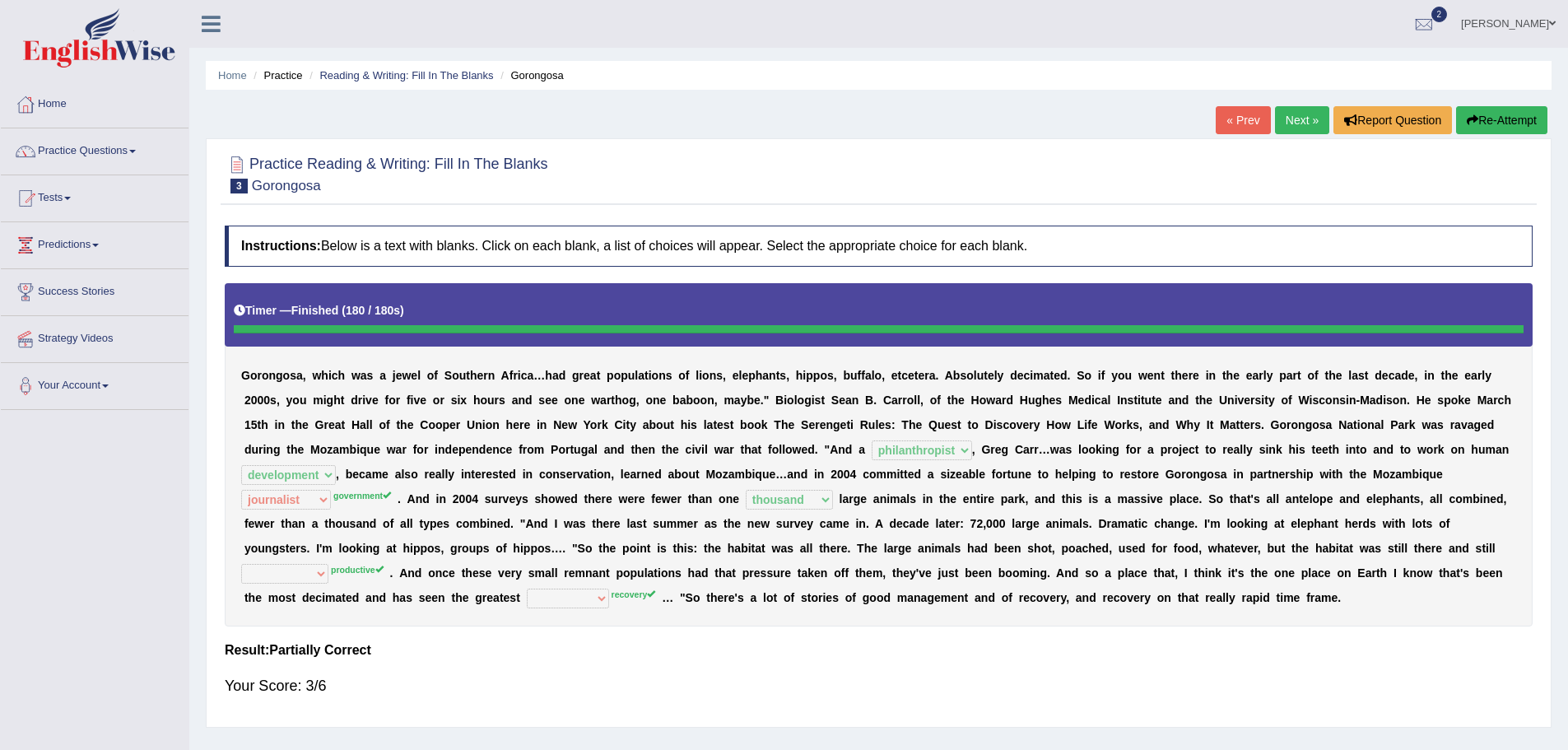
scroll to position [115, 0]
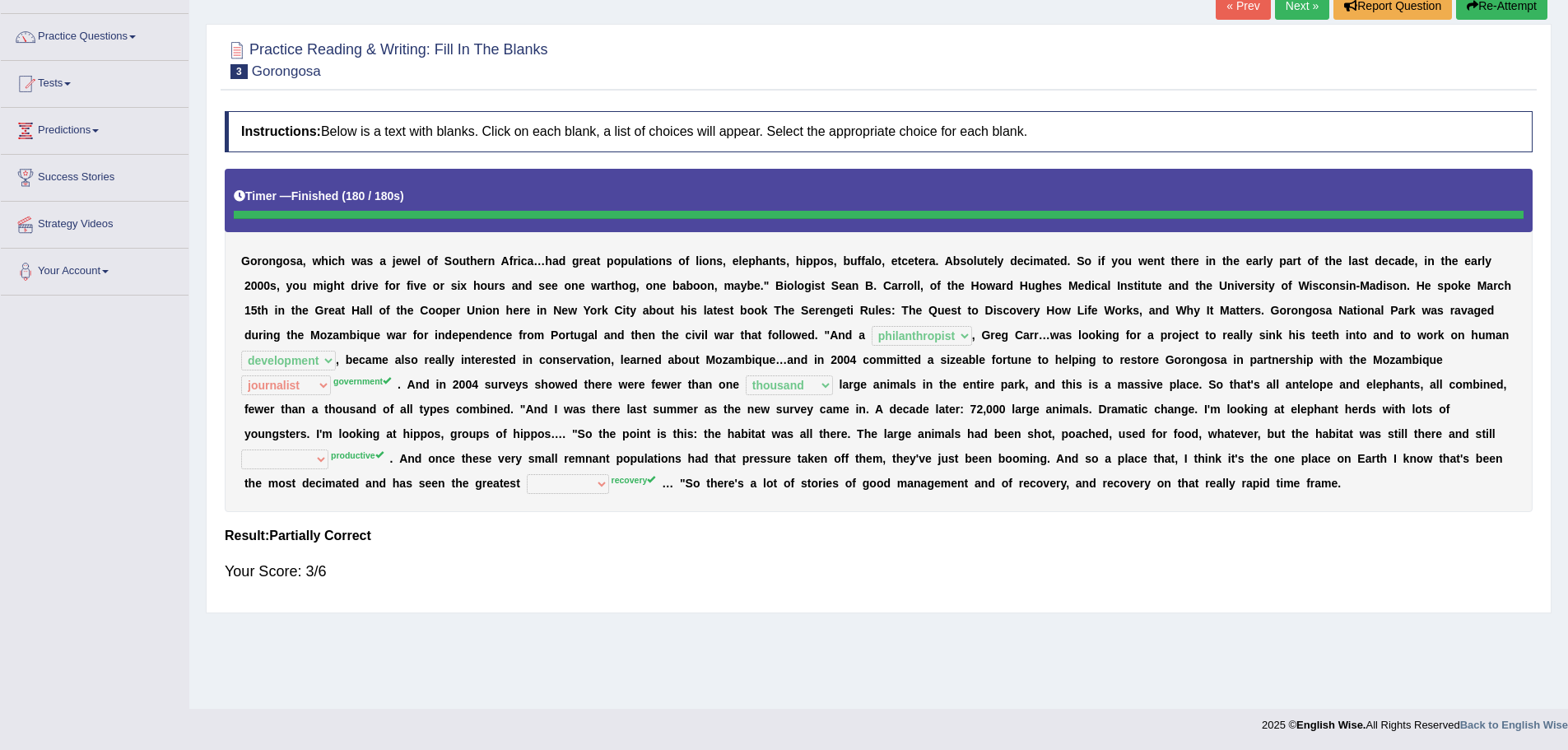
click at [351, 382] on sup "government" at bounding box center [362, 382] width 58 height 10
